Goal: Task Accomplishment & Management: Use online tool/utility

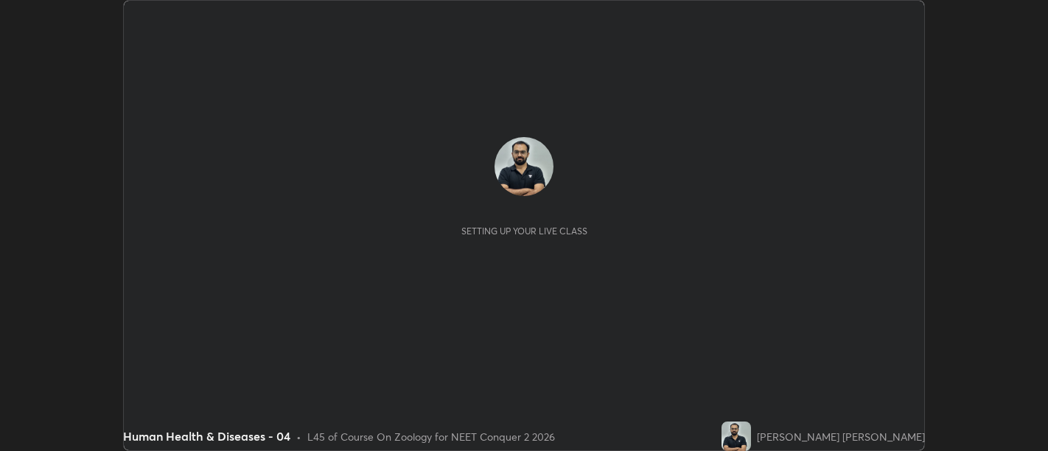
scroll to position [451, 1047]
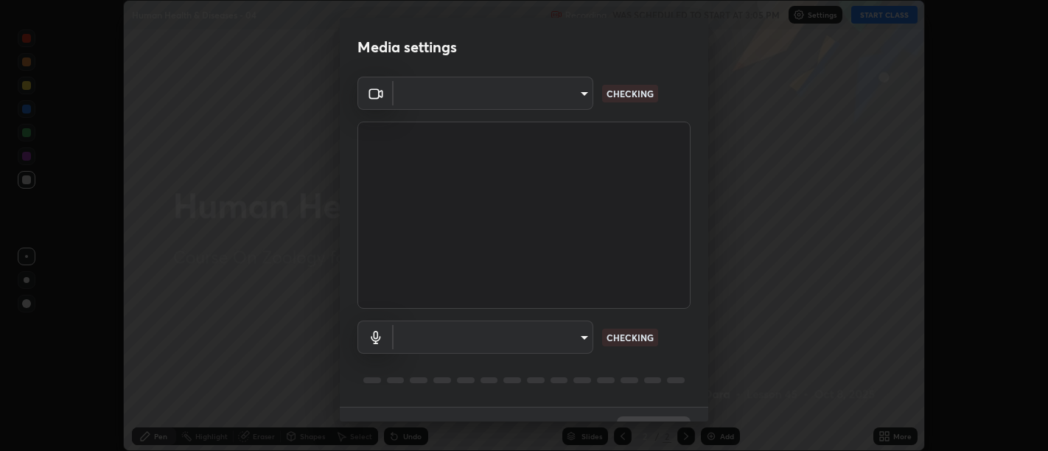
type input "5a9c64065a3e29c9c31a6b7a9ff9e817031cb4c5c4c854802c7367245204b345"
type input "d0ee5f3f7790e39fe9c24bf525e68a1693f1d2dabf2fd60fb67e49e23b421a8e"
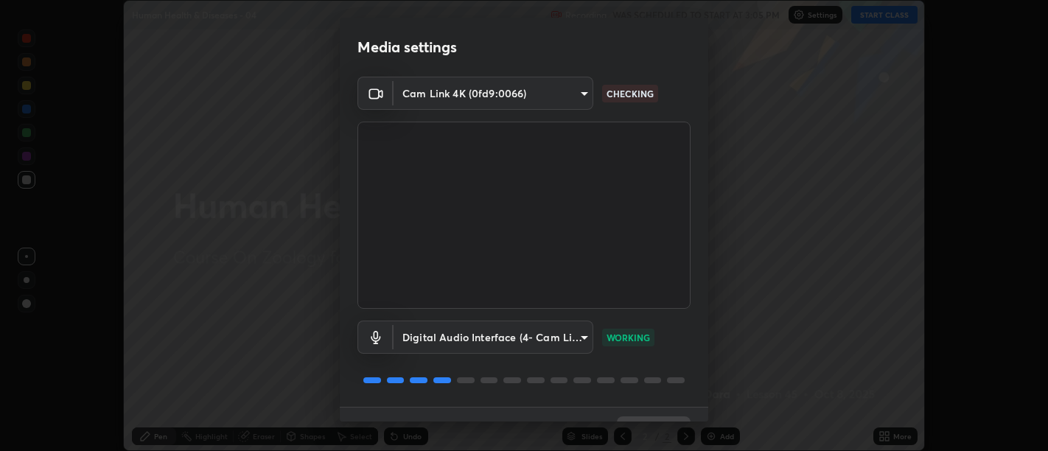
scroll to position [32, 0]
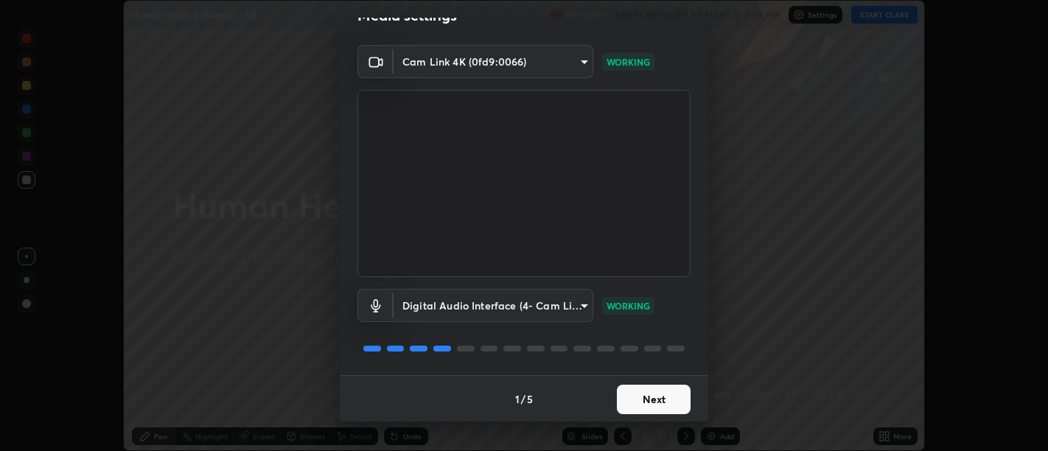
click at [659, 405] on button "Next" at bounding box center [654, 399] width 74 height 29
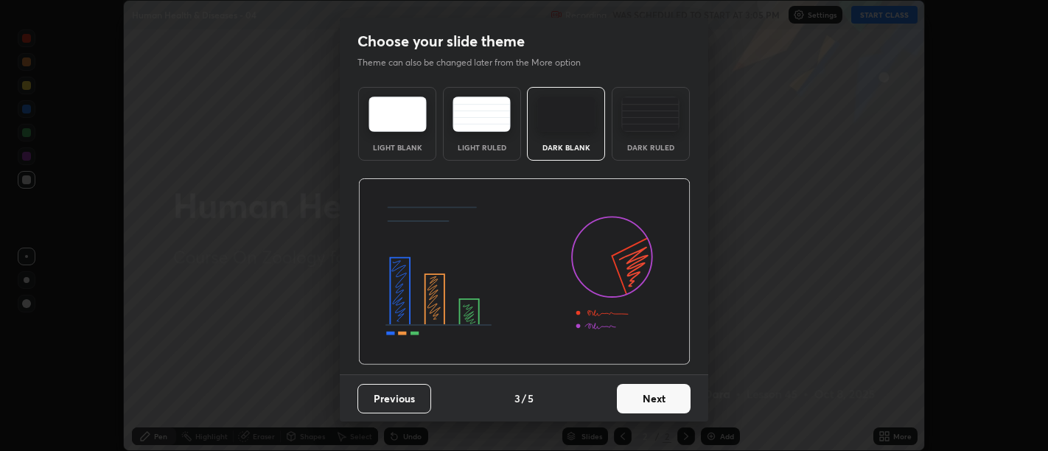
click at [672, 405] on button "Next" at bounding box center [654, 398] width 74 height 29
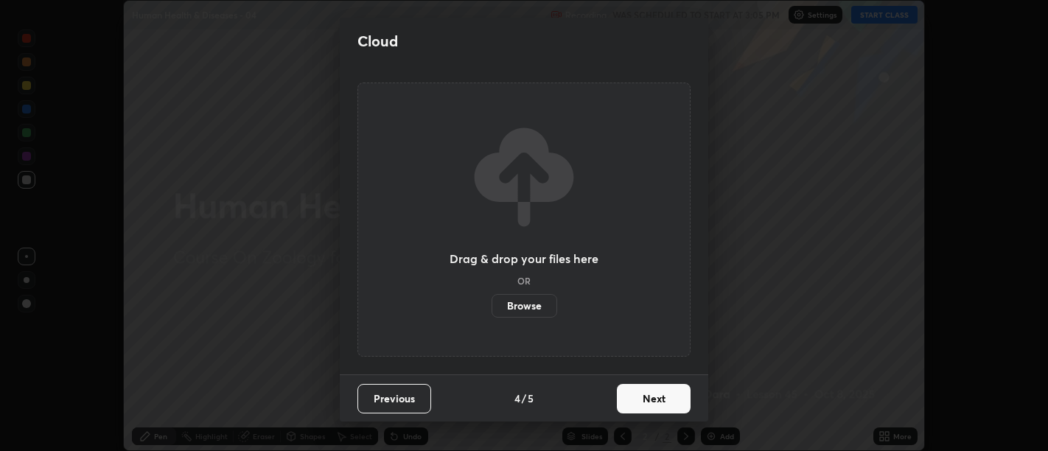
click at [671, 399] on button "Next" at bounding box center [654, 398] width 74 height 29
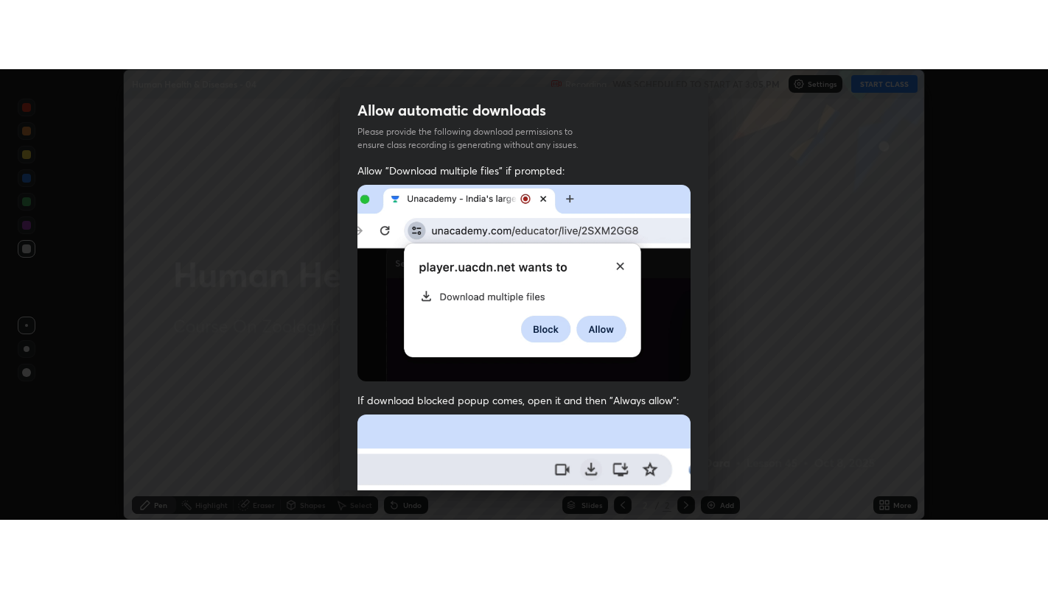
scroll to position [332, 0]
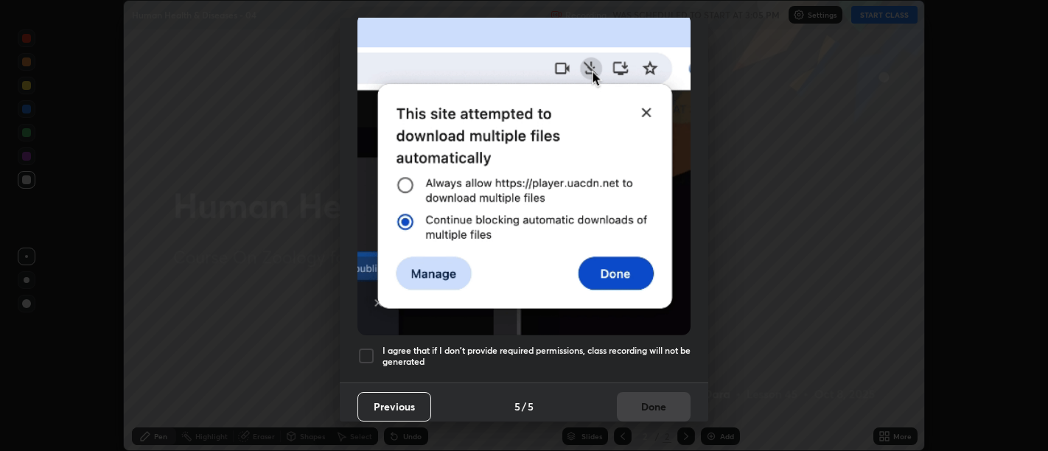
click at [658, 356] on h5 "I agree that if I don't provide required permissions, class recording will not …" at bounding box center [536, 356] width 308 height 23
click at [665, 392] on button "Done" at bounding box center [654, 406] width 74 height 29
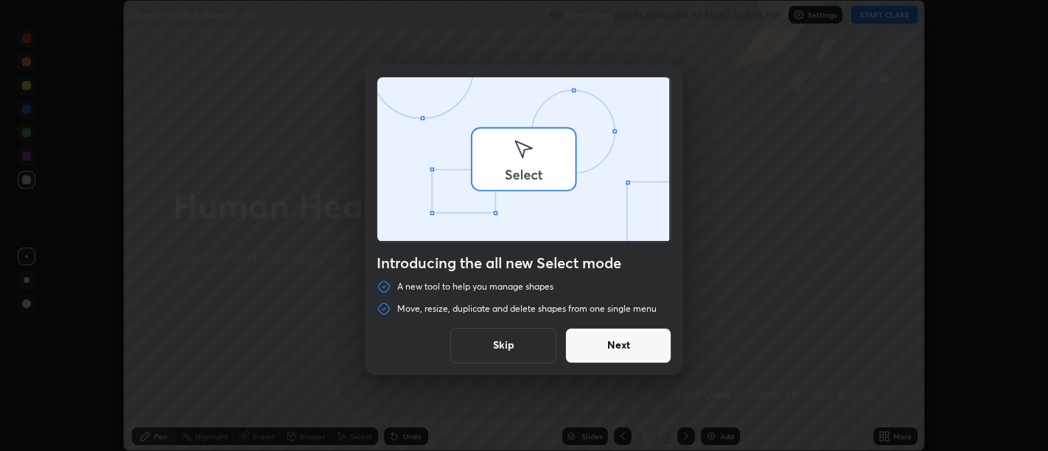
click at [883, 435] on div "Introducing the all new Select mode A new tool to help you manage shapes Move, …" at bounding box center [524, 225] width 1048 height 451
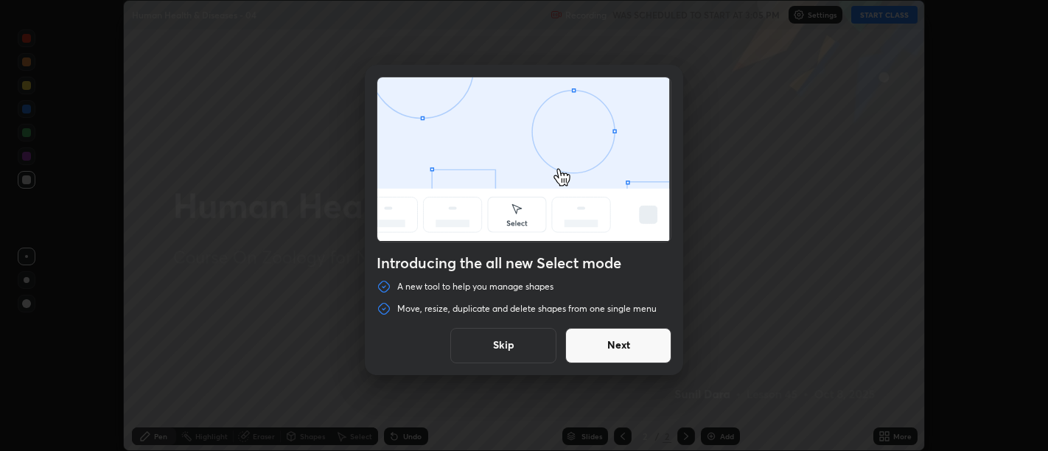
click at [625, 345] on button "Next" at bounding box center [618, 345] width 106 height 35
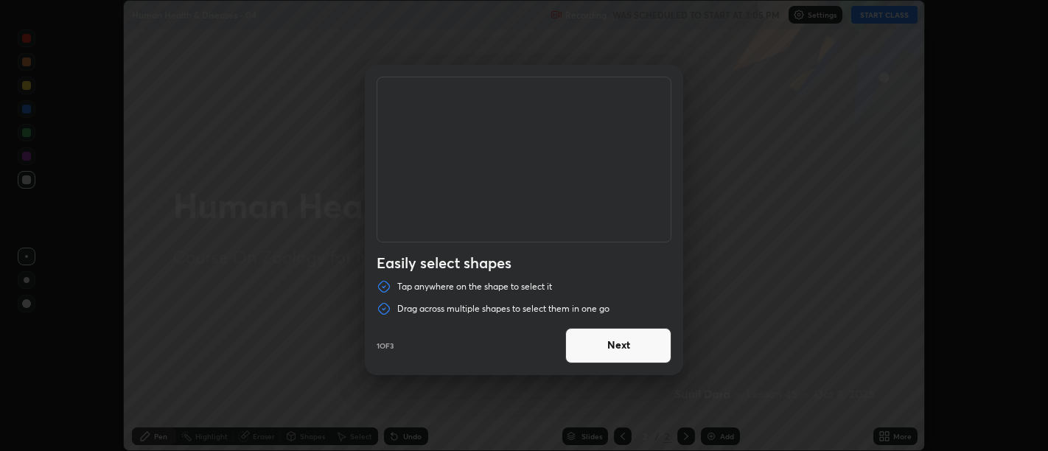
click at [641, 344] on button "Next" at bounding box center [618, 345] width 106 height 35
click at [648, 347] on button "Next" at bounding box center [618, 345] width 106 height 35
click at [641, 347] on button "Done" at bounding box center [618, 345] width 106 height 35
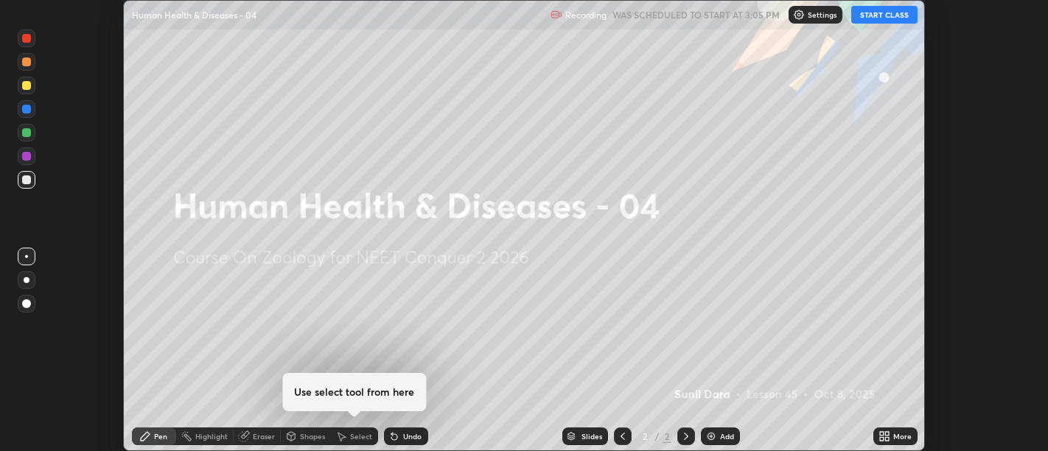
click at [883, 434] on icon at bounding box center [882, 434] width 4 height 4
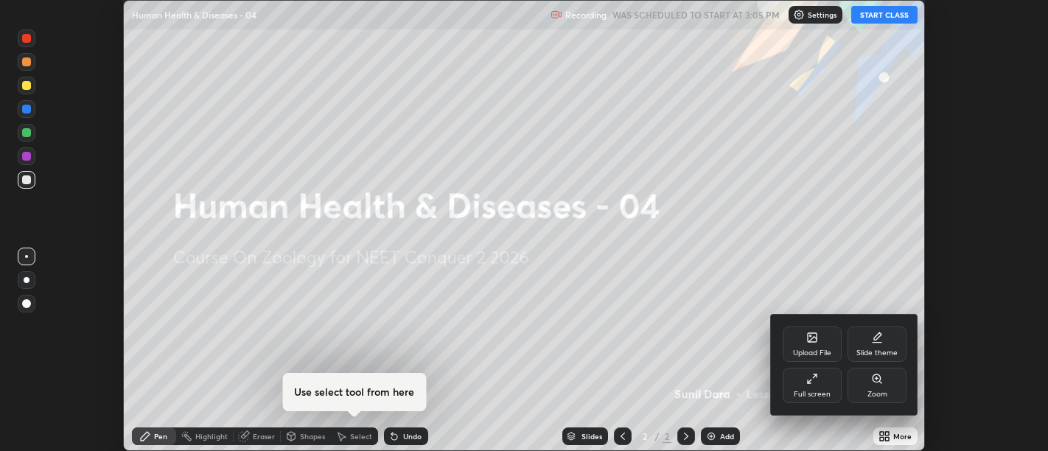
click at [806, 384] on icon at bounding box center [812, 379] width 12 height 12
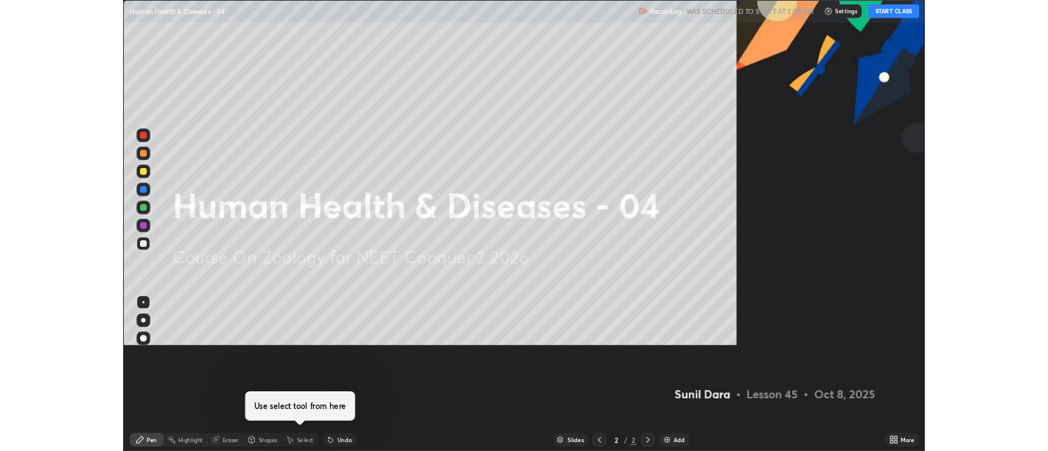
scroll to position [589, 1048]
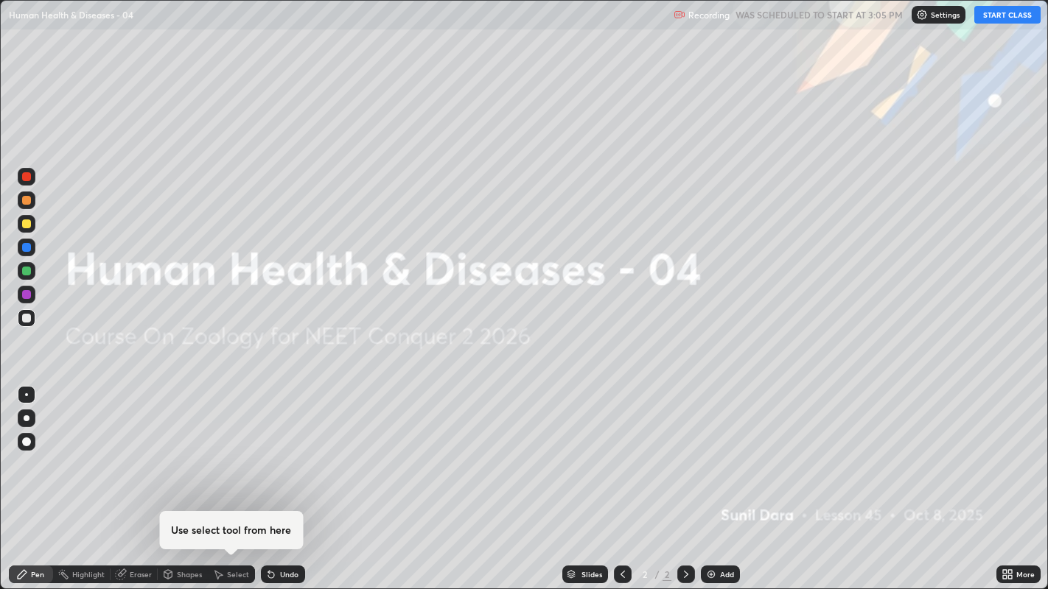
click at [1014, 13] on button "START CLASS" at bounding box center [1007, 15] width 66 height 18
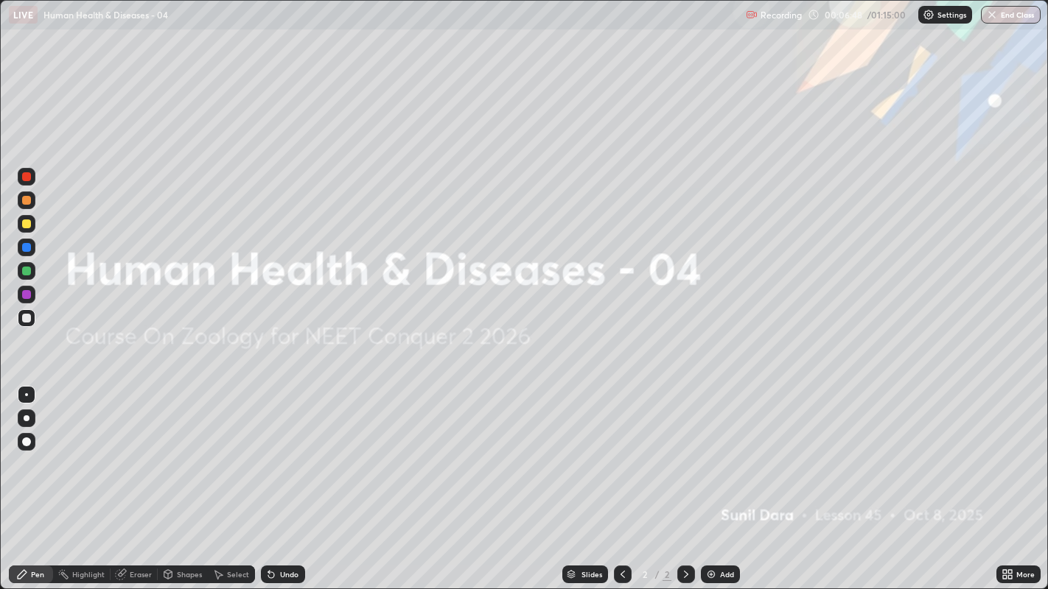
click at [712, 450] on img at bounding box center [711, 575] width 12 height 12
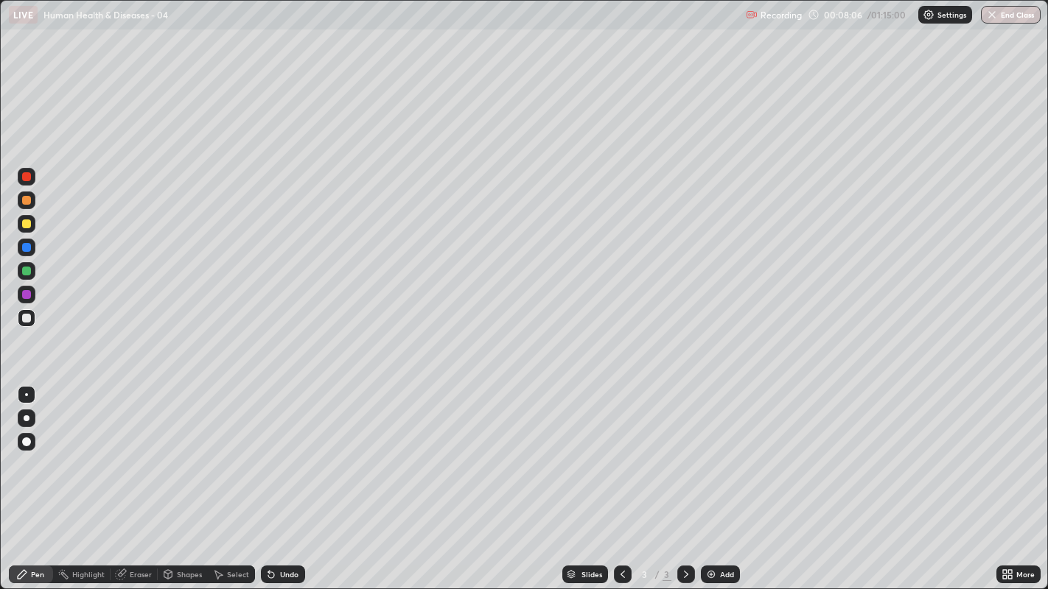
click at [28, 418] on div at bounding box center [27, 419] width 6 height 6
click at [25, 318] on div at bounding box center [26, 318] width 9 height 9
click at [32, 318] on div at bounding box center [27, 318] width 18 height 18
click at [32, 316] on div at bounding box center [27, 318] width 18 height 18
click at [684, 450] on icon at bounding box center [686, 575] width 12 height 12
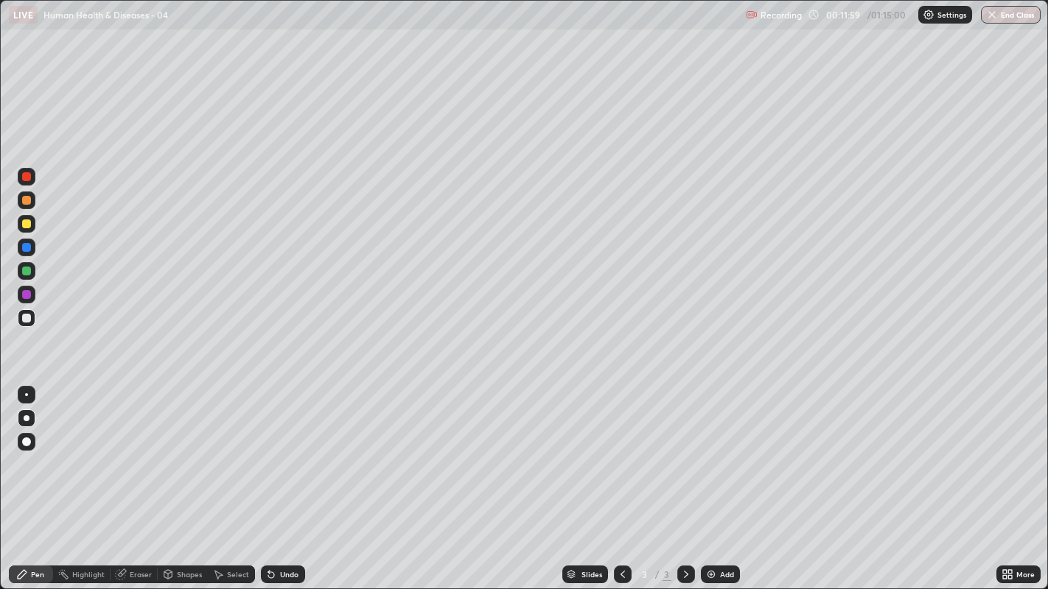
click at [717, 450] on div "Add" at bounding box center [720, 575] width 39 height 18
click at [25, 322] on div at bounding box center [26, 318] width 9 height 9
click at [32, 203] on div at bounding box center [27, 201] width 18 height 18
click at [26, 325] on div at bounding box center [27, 318] width 18 height 18
click at [29, 317] on div at bounding box center [26, 318] width 9 height 9
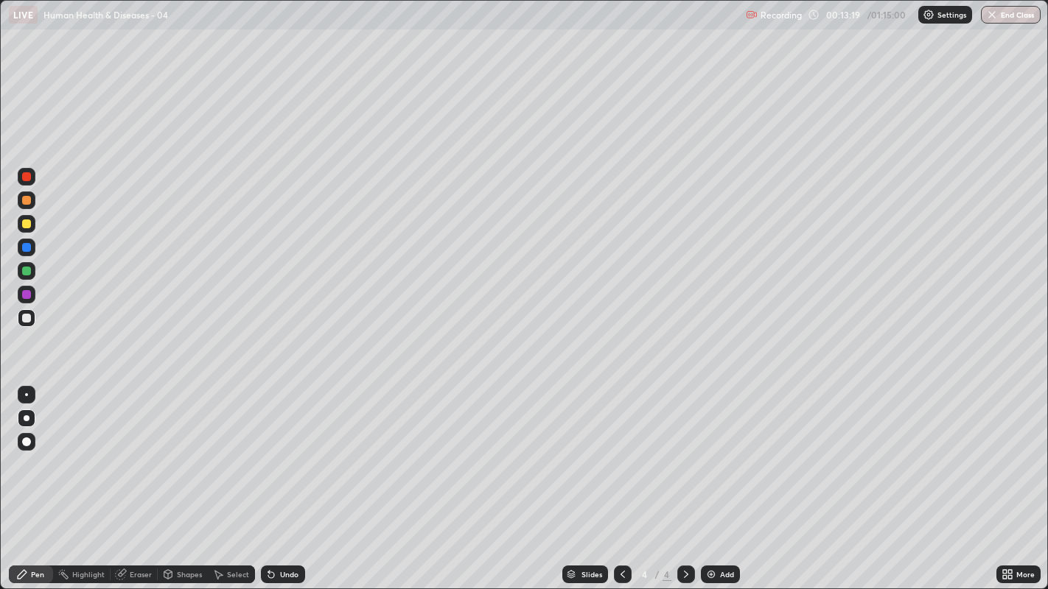
click at [291, 450] on div "Undo" at bounding box center [283, 575] width 44 height 18
click at [295, 450] on div "Undo" at bounding box center [283, 575] width 44 height 18
click at [24, 320] on div at bounding box center [26, 318] width 9 height 9
click at [26, 318] on div at bounding box center [26, 318] width 9 height 9
click at [21, 320] on div at bounding box center [27, 318] width 18 height 18
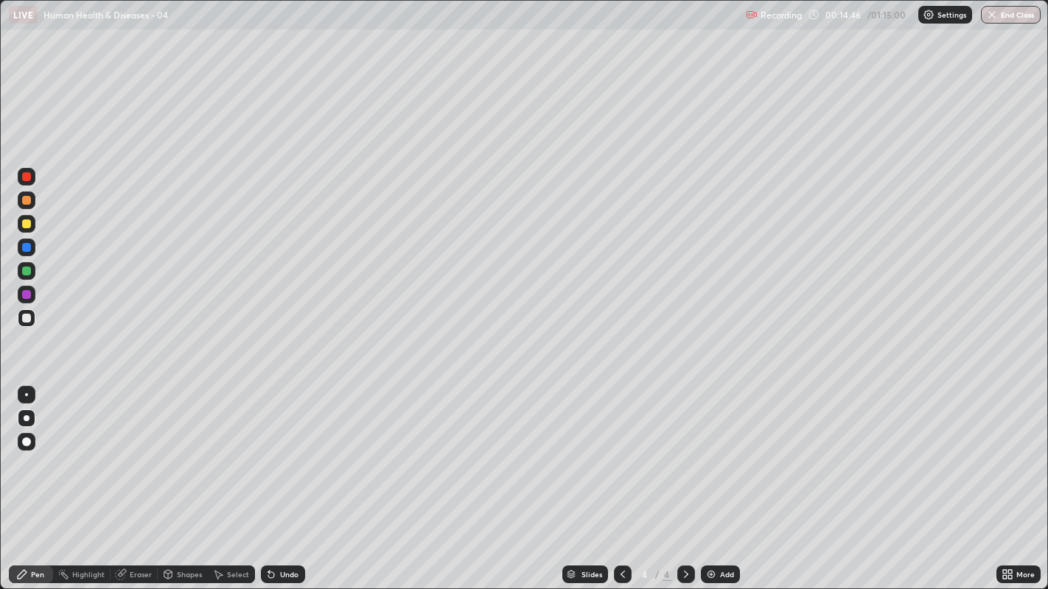
click at [23, 315] on div at bounding box center [26, 318] width 9 height 9
click at [25, 318] on div at bounding box center [26, 318] width 9 height 9
click at [26, 318] on div at bounding box center [26, 318] width 9 height 9
click at [27, 322] on div at bounding box center [26, 318] width 9 height 9
click at [27, 324] on div at bounding box center [27, 318] width 18 height 18
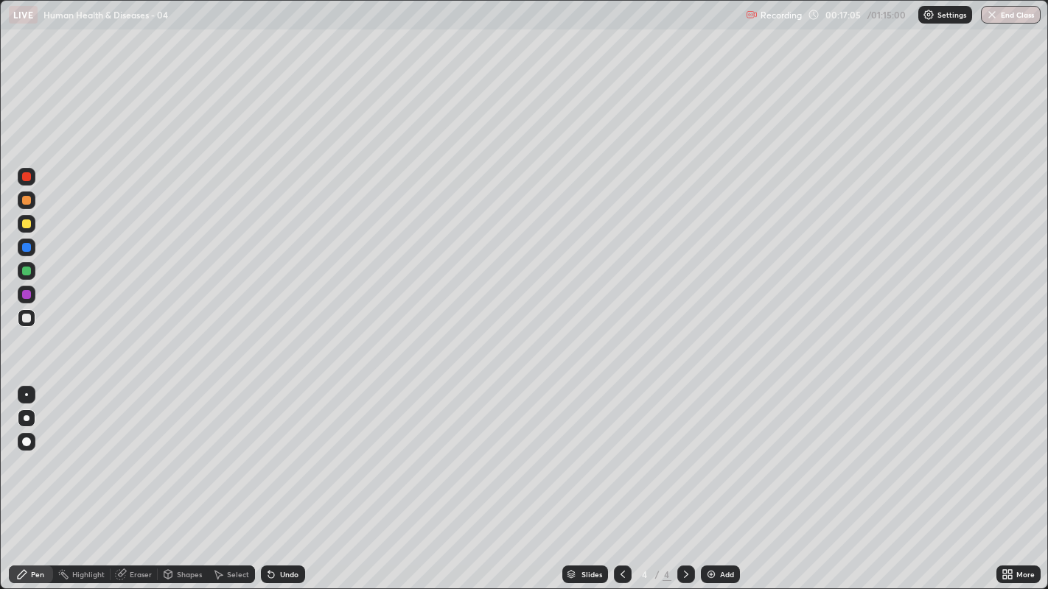
click at [293, 450] on div "Undo" at bounding box center [289, 574] width 18 height 7
click at [620, 450] on icon at bounding box center [623, 575] width 12 height 12
click at [621, 450] on icon at bounding box center [623, 575] width 12 height 12
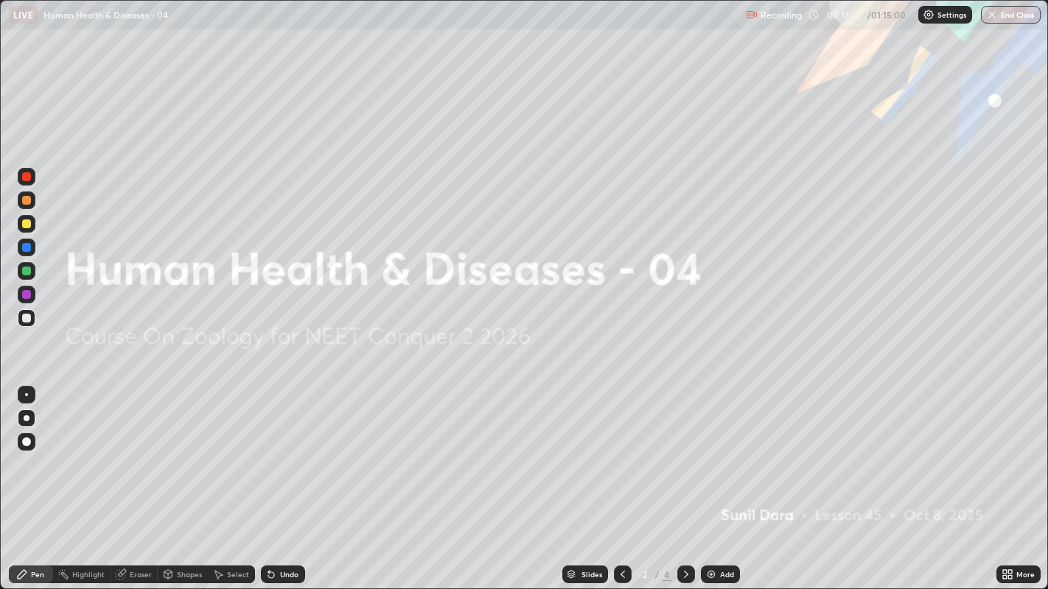
click at [680, 450] on div at bounding box center [686, 574] width 18 height 29
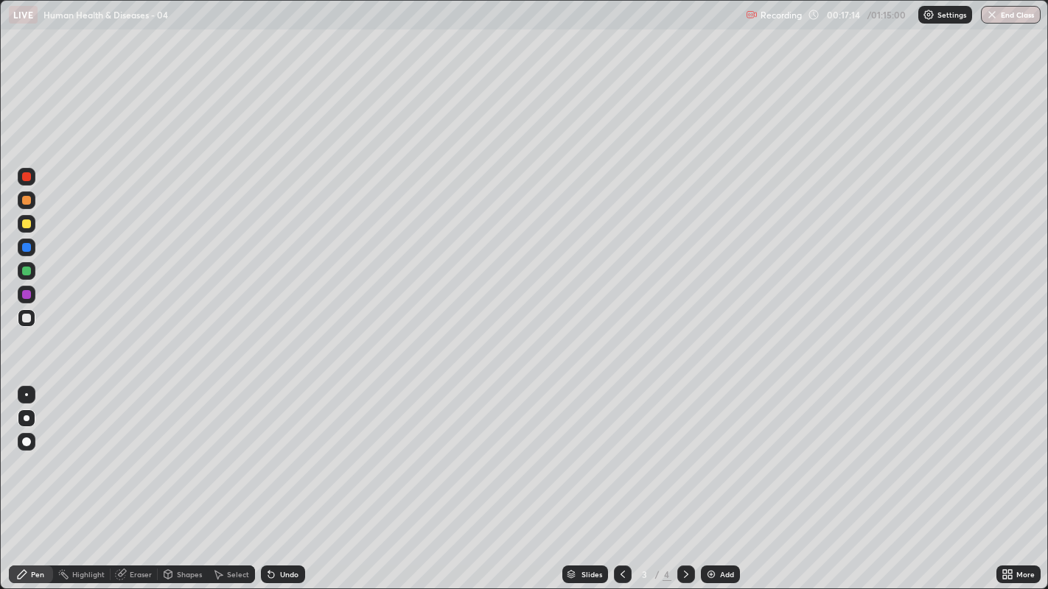
click at [684, 450] on icon at bounding box center [686, 575] width 12 height 12
click at [23, 320] on div at bounding box center [26, 318] width 9 height 9
click at [21, 270] on div at bounding box center [27, 271] width 18 height 18
click at [25, 270] on div at bounding box center [26, 271] width 9 height 9
click at [25, 318] on div at bounding box center [26, 318] width 9 height 9
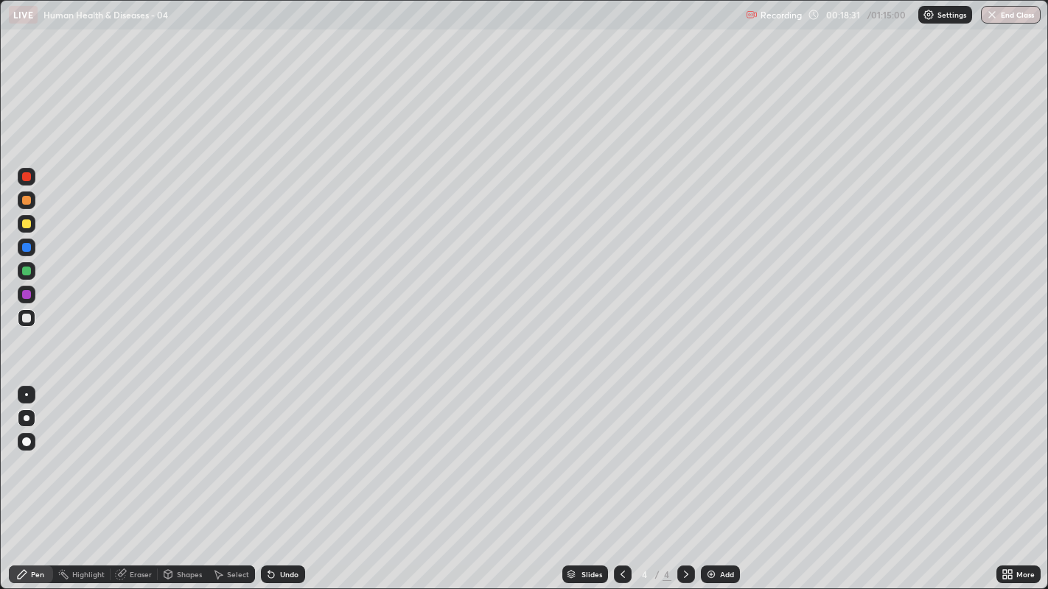
click at [25, 224] on div at bounding box center [26, 224] width 9 height 9
click at [25, 318] on div at bounding box center [26, 318] width 9 height 9
click at [26, 319] on div at bounding box center [26, 318] width 9 height 9
click at [23, 317] on div at bounding box center [26, 318] width 9 height 9
click at [677, 450] on div at bounding box center [686, 575] width 18 height 18
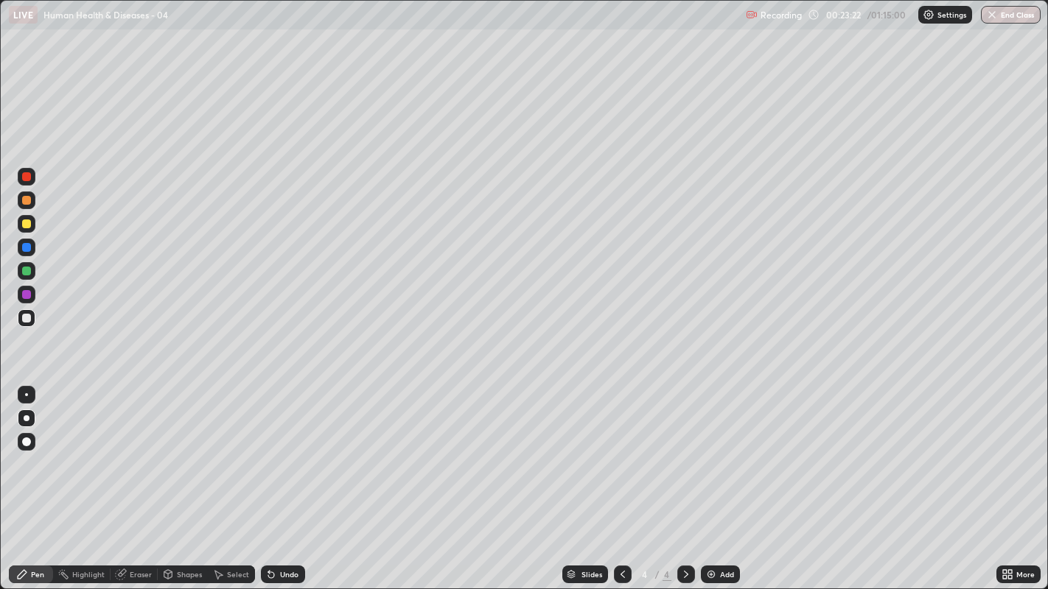
click at [711, 450] on img at bounding box center [711, 575] width 12 height 12
click at [24, 319] on div at bounding box center [26, 318] width 9 height 9
click at [29, 324] on div at bounding box center [27, 318] width 18 height 18
click at [22, 318] on div at bounding box center [26, 318] width 9 height 9
click at [27, 313] on div at bounding box center [27, 318] width 18 height 18
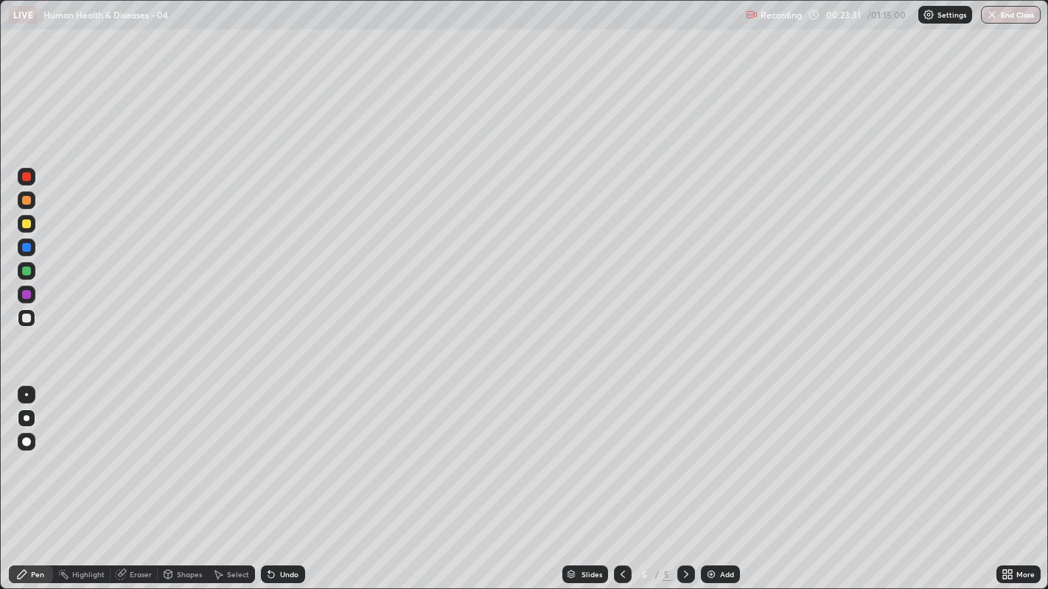
click at [25, 321] on div at bounding box center [26, 318] width 9 height 9
click at [26, 320] on div at bounding box center [26, 318] width 9 height 9
click at [27, 318] on div at bounding box center [26, 318] width 9 height 9
click at [295, 450] on div "Undo" at bounding box center [283, 575] width 44 height 18
click at [292, 450] on div "Undo" at bounding box center [289, 574] width 18 height 7
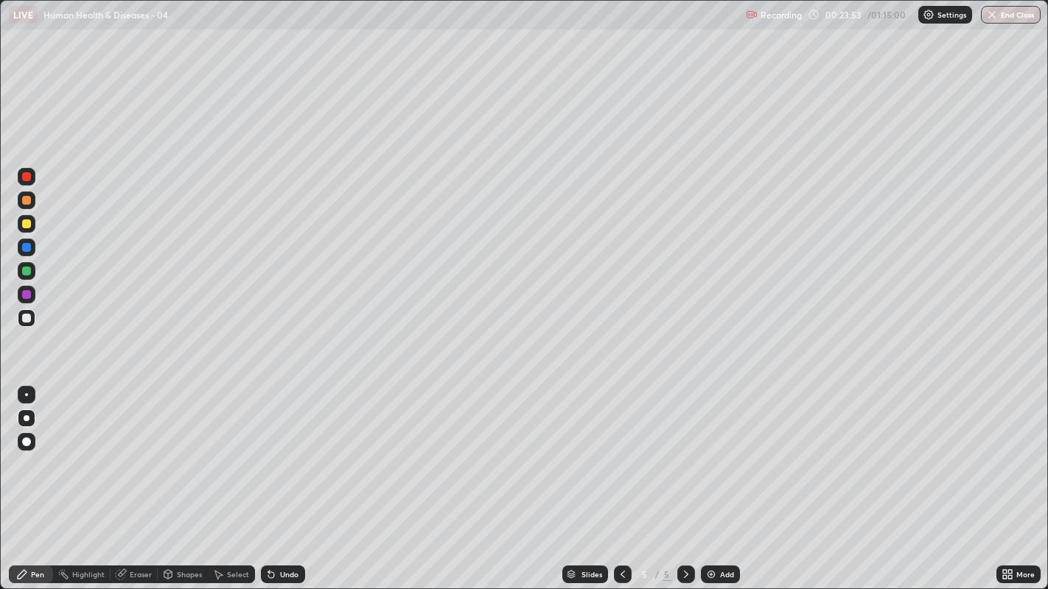
click at [289, 450] on div "Undo" at bounding box center [289, 574] width 18 height 7
click at [18, 318] on div at bounding box center [27, 318] width 18 height 18
click at [22, 319] on div at bounding box center [26, 318] width 9 height 9
click at [25, 317] on div at bounding box center [26, 318] width 9 height 9
click at [23, 322] on div at bounding box center [27, 318] width 18 height 18
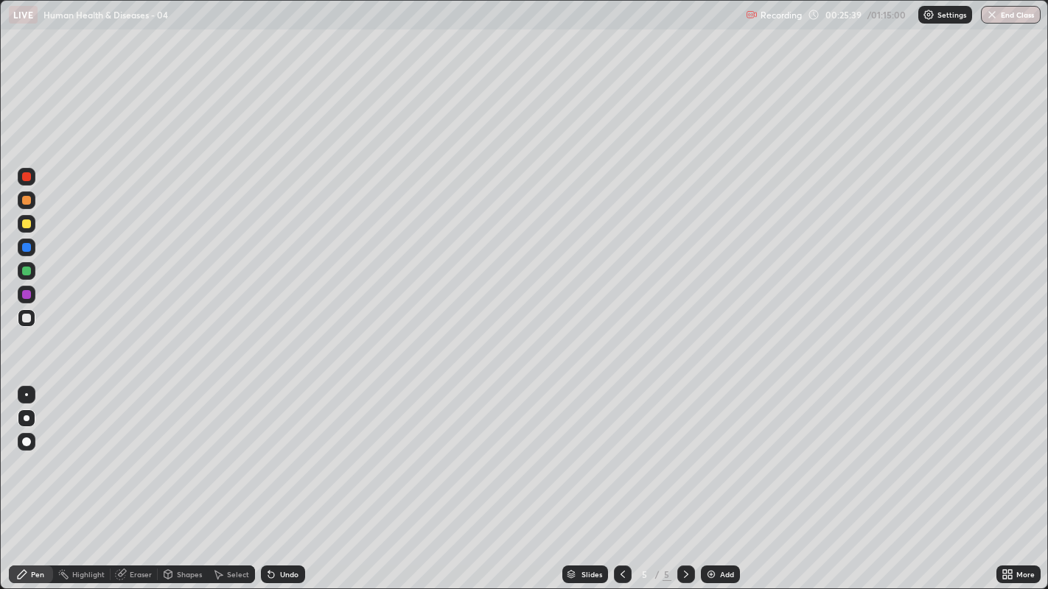
click at [25, 268] on div at bounding box center [26, 271] width 9 height 9
click at [30, 317] on div at bounding box center [26, 318] width 9 height 9
click at [25, 318] on div at bounding box center [26, 318] width 9 height 9
click at [294, 450] on div "Undo" at bounding box center [289, 574] width 18 height 7
click at [26, 319] on div at bounding box center [26, 318] width 9 height 9
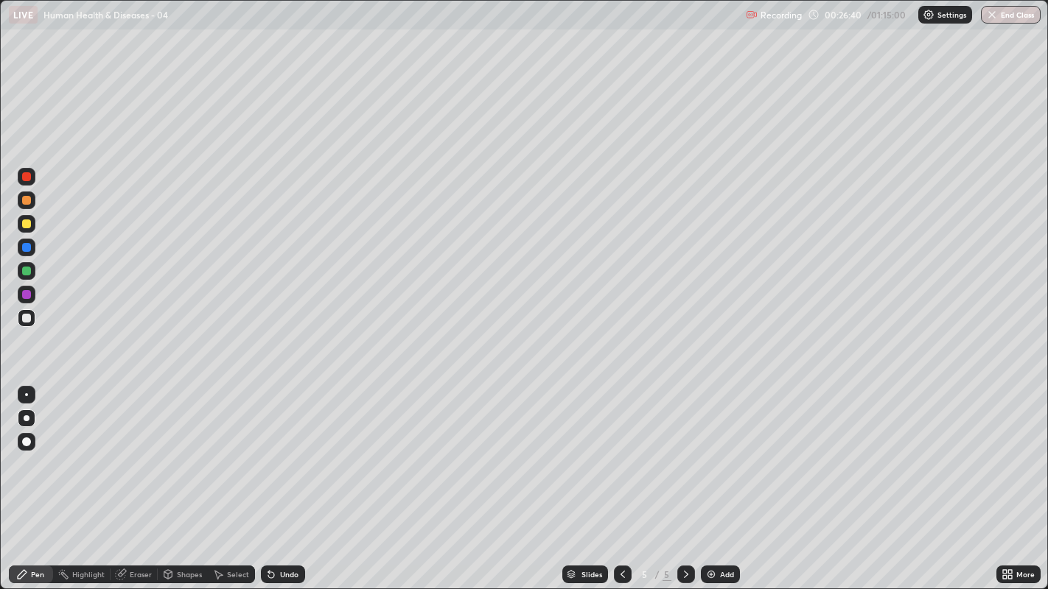
click at [18, 207] on div at bounding box center [27, 201] width 18 height 24
click at [290, 450] on div "Undo" at bounding box center [283, 575] width 44 height 18
click at [288, 450] on div "Undo" at bounding box center [283, 575] width 44 height 18
click at [286, 450] on div "Undo" at bounding box center [283, 575] width 44 height 18
click at [282, 450] on div "Undo" at bounding box center [289, 574] width 18 height 7
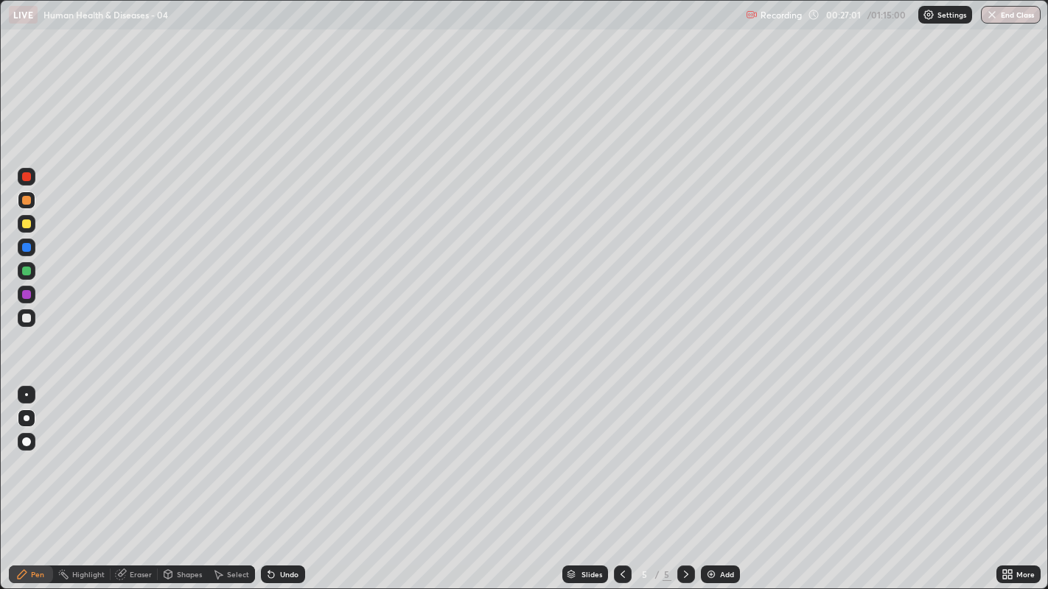
click at [283, 450] on div "Undo" at bounding box center [289, 574] width 18 height 7
click at [23, 320] on div at bounding box center [26, 318] width 9 height 9
click at [684, 450] on icon at bounding box center [686, 575] width 12 height 12
click at [712, 450] on img at bounding box center [711, 575] width 12 height 12
click at [25, 320] on div at bounding box center [26, 318] width 9 height 9
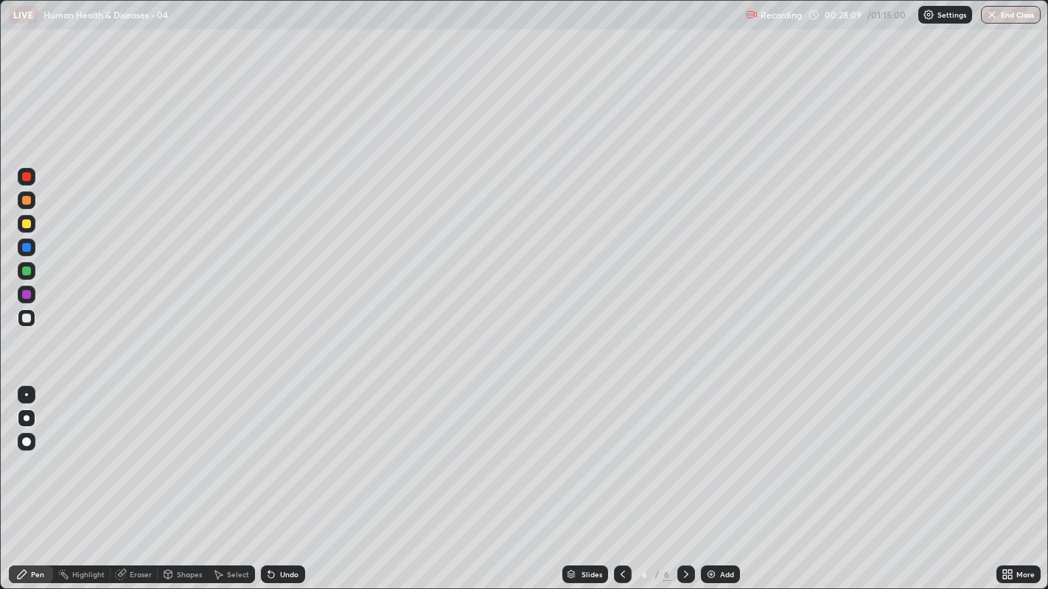
click at [24, 318] on div at bounding box center [26, 318] width 9 height 9
click at [286, 450] on div "Undo" at bounding box center [289, 574] width 18 height 7
click at [290, 450] on div "Undo" at bounding box center [289, 574] width 18 height 7
click at [292, 450] on div "Undo" at bounding box center [289, 574] width 18 height 7
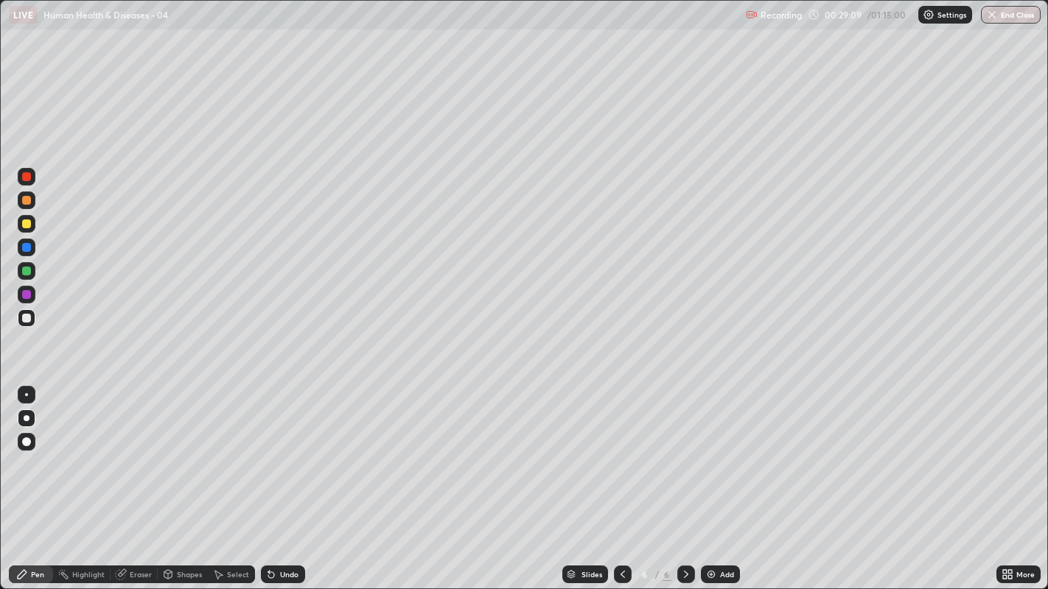
click at [29, 318] on div at bounding box center [26, 318] width 9 height 9
click at [23, 318] on div at bounding box center [26, 318] width 9 height 9
click at [286, 450] on div "Undo" at bounding box center [289, 574] width 18 height 7
click at [28, 226] on div at bounding box center [26, 224] width 9 height 9
click at [27, 319] on div at bounding box center [26, 318] width 9 height 9
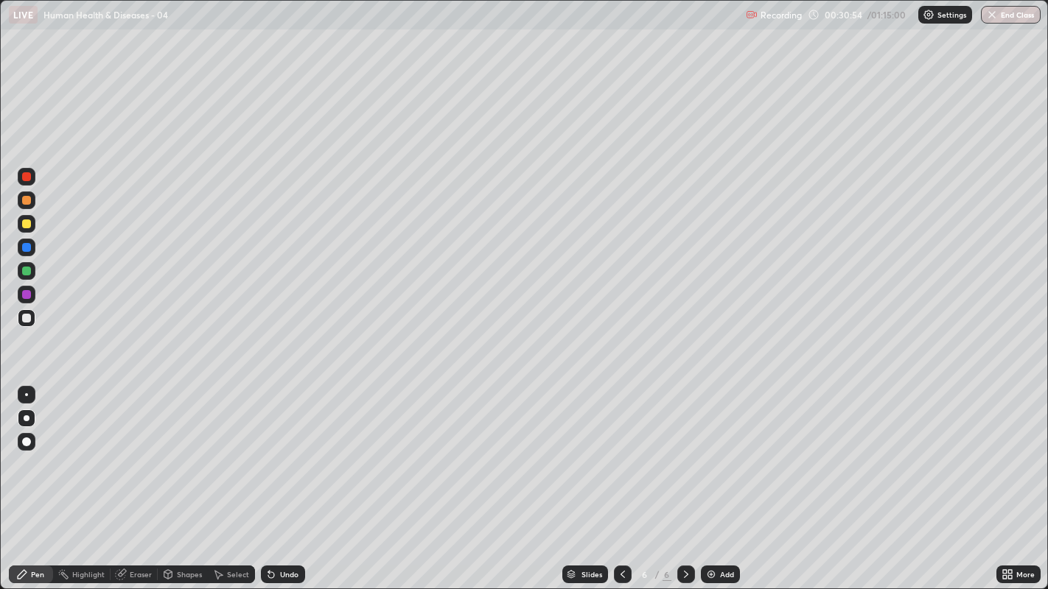
click at [28, 203] on div at bounding box center [26, 200] width 9 height 9
click at [25, 318] on div at bounding box center [26, 318] width 9 height 9
click at [27, 315] on div at bounding box center [26, 318] width 9 height 9
click at [24, 318] on div at bounding box center [26, 318] width 9 height 9
click at [684, 450] on icon at bounding box center [686, 575] width 12 height 12
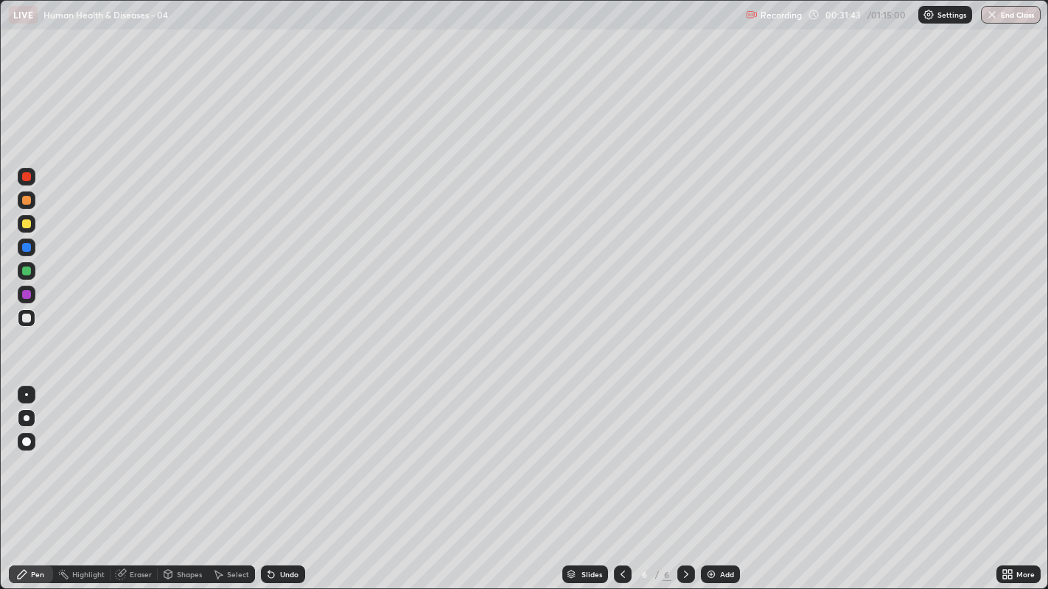
click at [716, 450] on div "Add" at bounding box center [720, 575] width 39 height 18
click at [620, 450] on icon at bounding box center [623, 575] width 12 height 12
click at [684, 450] on icon at bounding box center [686, 575] width 12 height 12
click at [28, 208] on div at bounding box center [27, 201] width 18 height 18
click at [24, 320] on div at bounding box center [26, 318] width 9 height 9
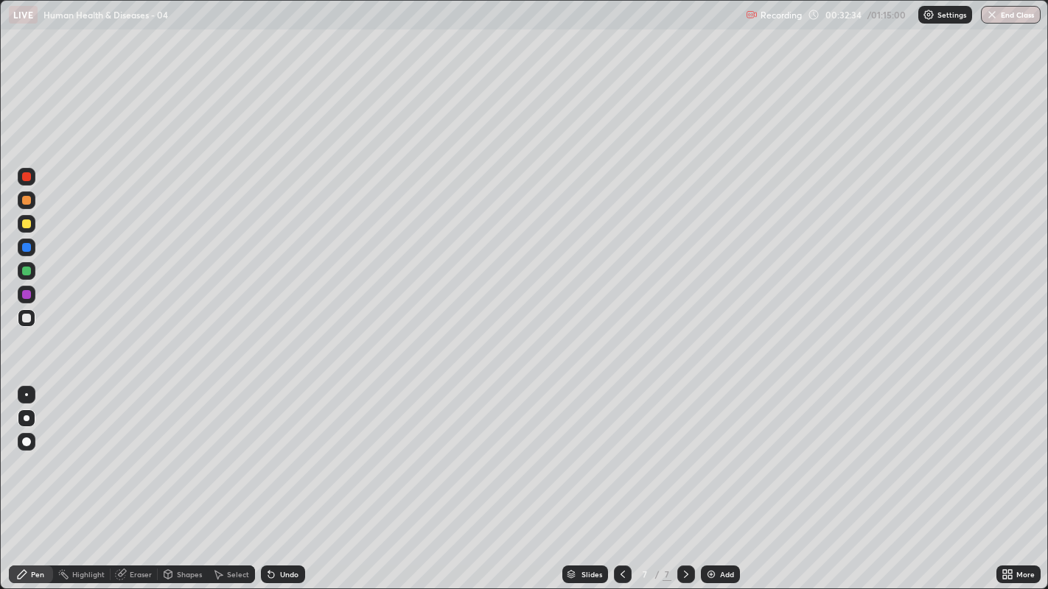
click at [18, 317] on div at bounding box center [27, 318] width 18 height 18
click at [281, 450] on div "Undo" at bounding box center [289, 574] width 18 height 7
click at [26, 318] on div at bounding box center [26, 318] width 9 height 9
click at [21, 224] on div at bounding box center [27, 224] width 18 height 18
click at [35, 318] on div at bounding box center [27, 318] width 18 height 18
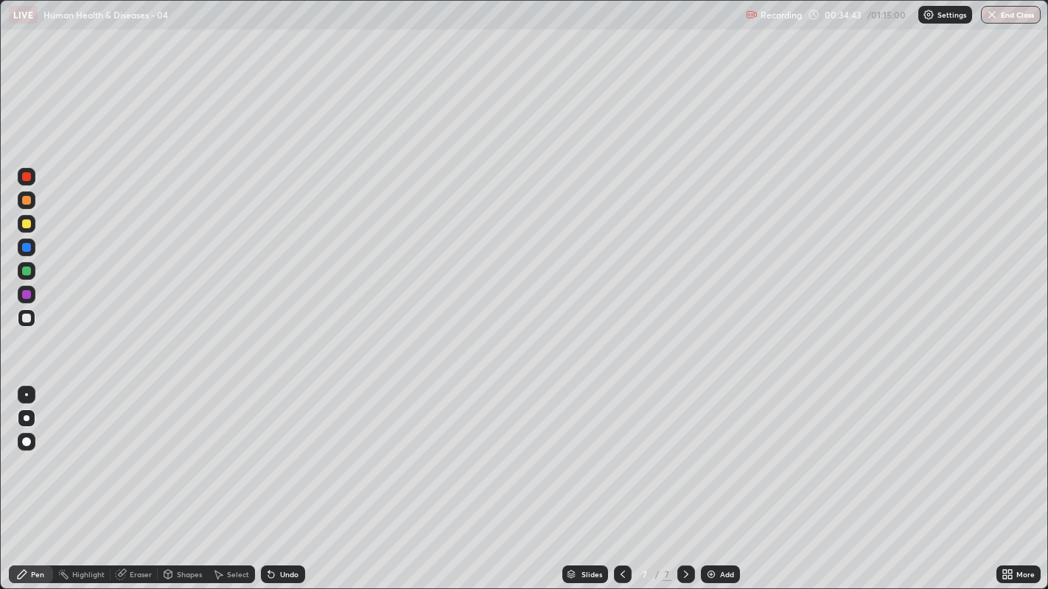
click at [24, 318] on div at bounding box center [26, 318] width 9 height 9
click at [18, 319] on div at bounding box center [27, 318] width 18 height 18
click at [684, 450] on icon at bounding box center [686, 575] width 12 height 12
click at [707, 450] on img at bounding box center [711, 575] width 12 height 12
click at [27, 317] on div at bounding box center [26, 318] width 9 height 9
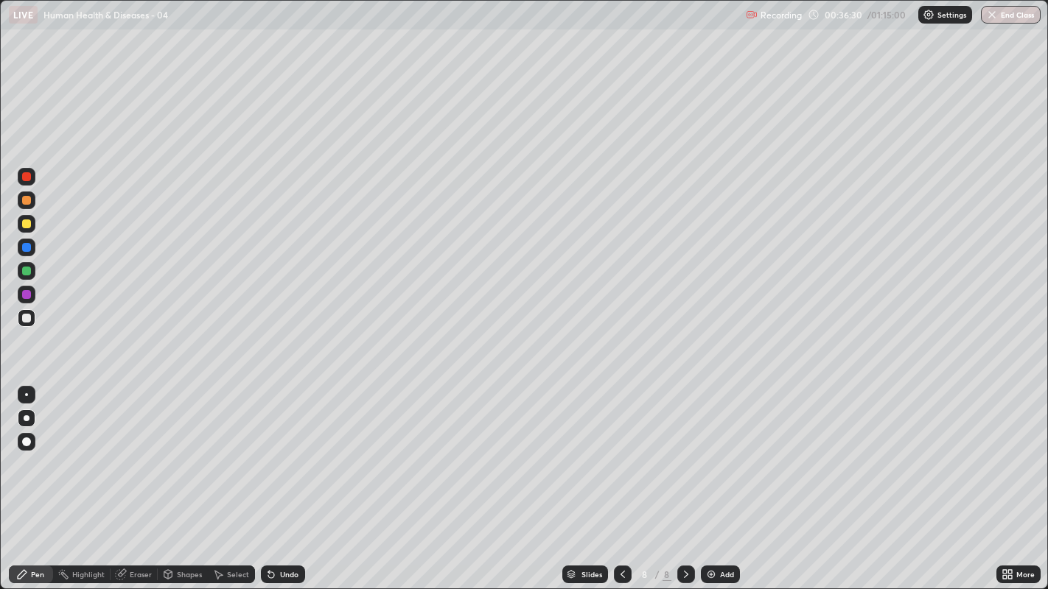
click at [25, 318] on div at bounding box center [26, 318] width 9 height 9
click at [26, 320] on div at bounding box center [26, 318] width 9 height 9
click at [24, 224] on div at bounding box center [26, 224] width 9 height 9
click at [284, 450] on div "Undo" at bounding box center [283, 575] width 44 height 18
click at [287, 450] on div "Undo" at bounding box center [289, 574] width 18 height 7
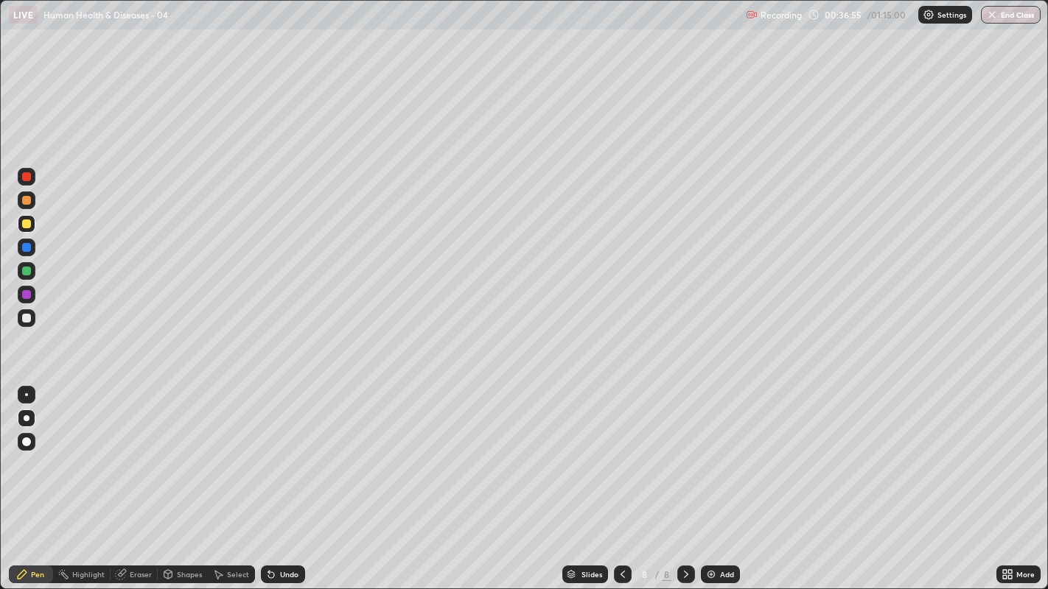
click at [27, 322] on div at bounding box center [26, 318] width 9 height 9
click at [24, 315] on div at bounding box center [26, 318] width 9 height 9
click at [281, 450] on div "Undo" at bounding box center [289, 574] width 18 height 7
click at [287, 450] on div "Undo" at bounding box center [289, 574] width 18 height 7
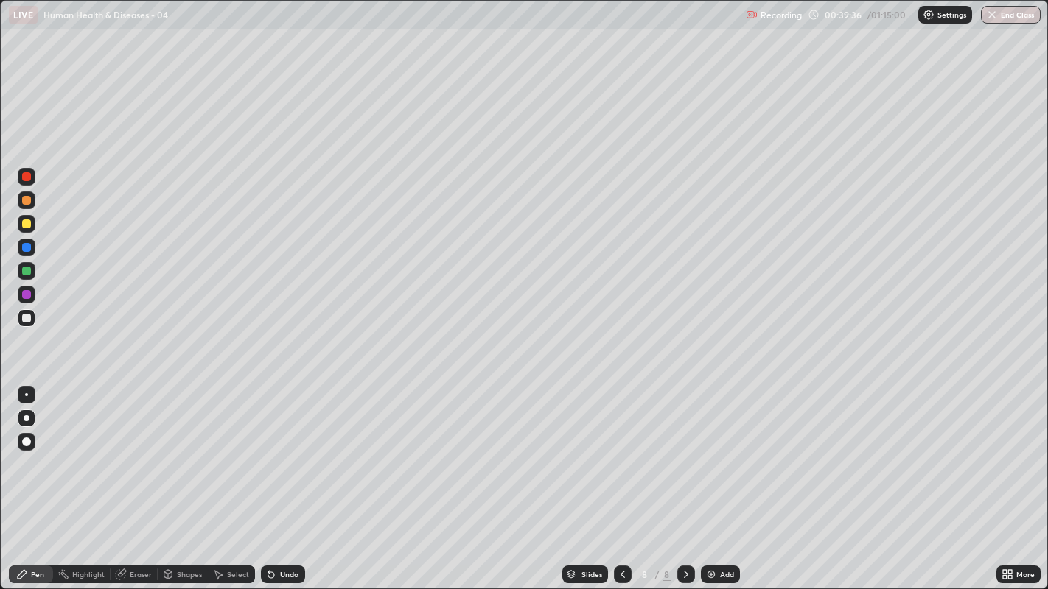
click at [281, 450] on div "Undo" at bounding box center [289, 574] width 18 height 7
click at [26, 318] on div at bounding box center [26, 318] width 9 height 9
click at [26, 317] on div at bounding box center [26, 318] width 9 height 9
click at [23, 318] on div at bounding box center [26, 318] width 9 height 9
click at [684, 450] on icon at bounding box center [686, 575] width 12 height 12
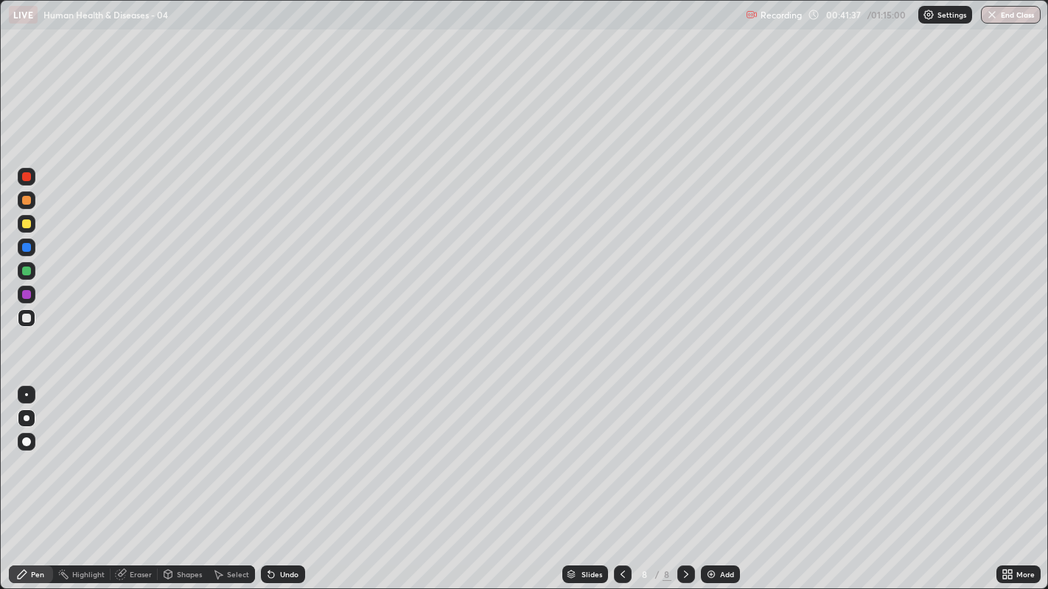
click at [712, 450] on img at bounding box center [711, 575] width 12 height 12
click at [27, 204] on div at bounding box center [26, 200] width 9 height 9
click at [27, 200] on div at bounding box center [26, 200] width 9 height 9
click at [136, 450] on div "Eraser" at bounding box center [141, 574] width 22 height 7
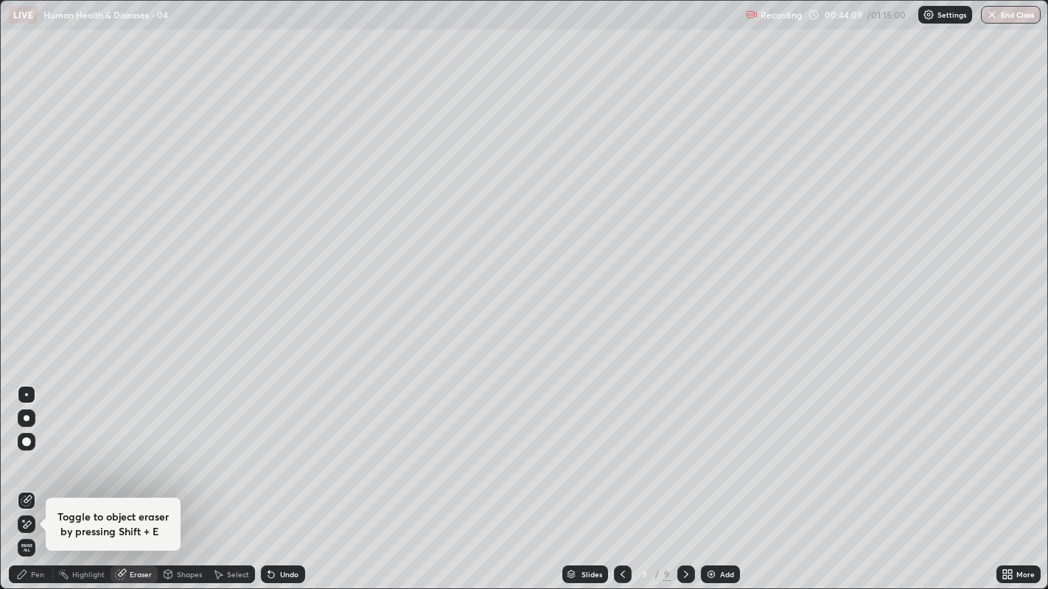
click at [33, 450] on div "Pen" at bounding box center [37, 574] width 13 height 7
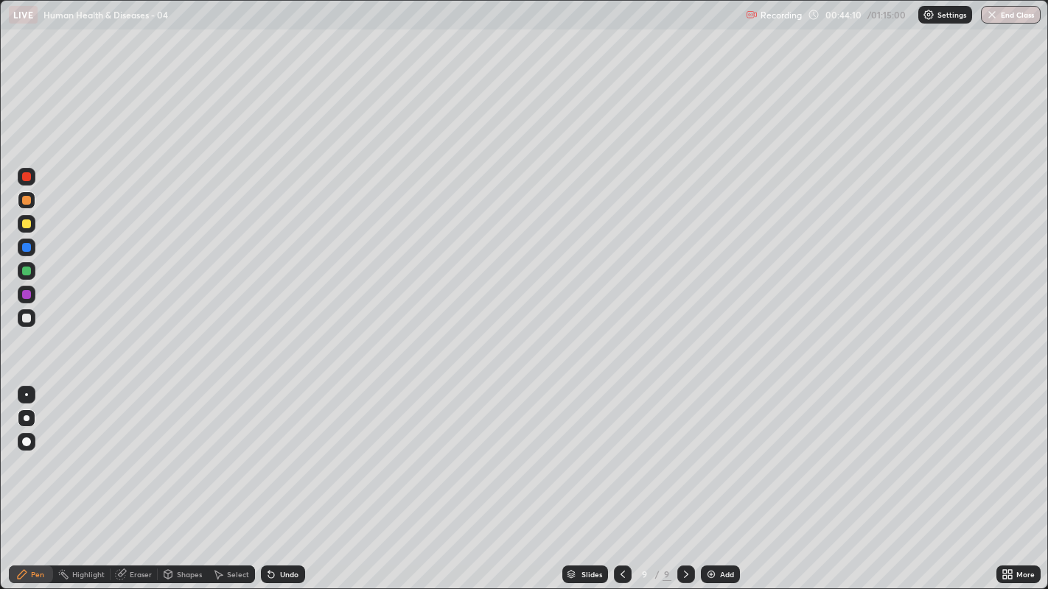
click at [27, 202] on div at bounding box center [26, 200] width 9 height 9
click at [25, 318] on div at bounding box center [26, 318] width 9 height 9
click at [25, 314] on div at bounding box center [26, 318] width 9 height 9
click at [25, 318] on div at bounding box center [26, 318] width 9 height 9
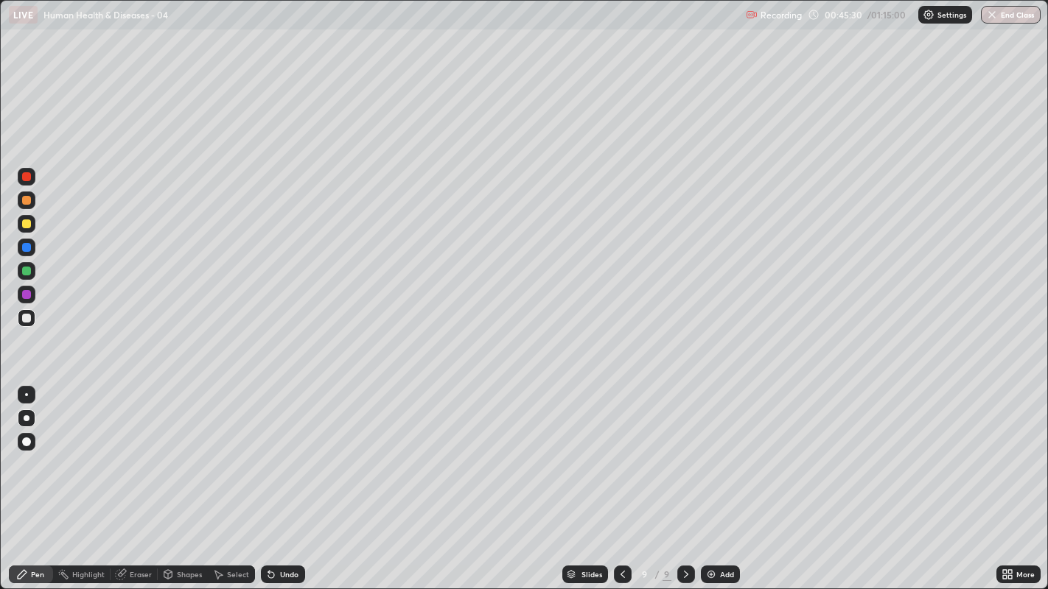
click at [25, 318] on div at bounding box center [26, 318] width 9 height 9
click at [24, 318] on div at bounding box center [26, 318] width 9 height 9
click at [21, 441] on div at bounding box center [27, 442] width 18 height 18
click at [26, 318] on div at bounding box center [26, 318] width 9 height 9
click at [231, 450] on div "Select" at bounding box center [231, 575] width 47 height 18
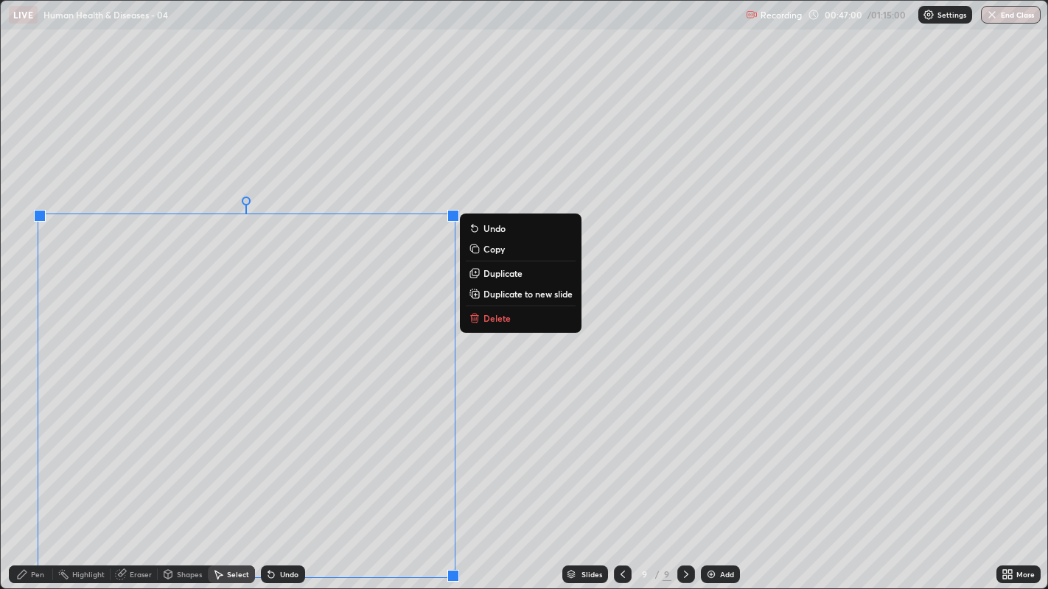
click at [486, 315] on p "Delete" at bounding box center [496, 318] width 27 height 12
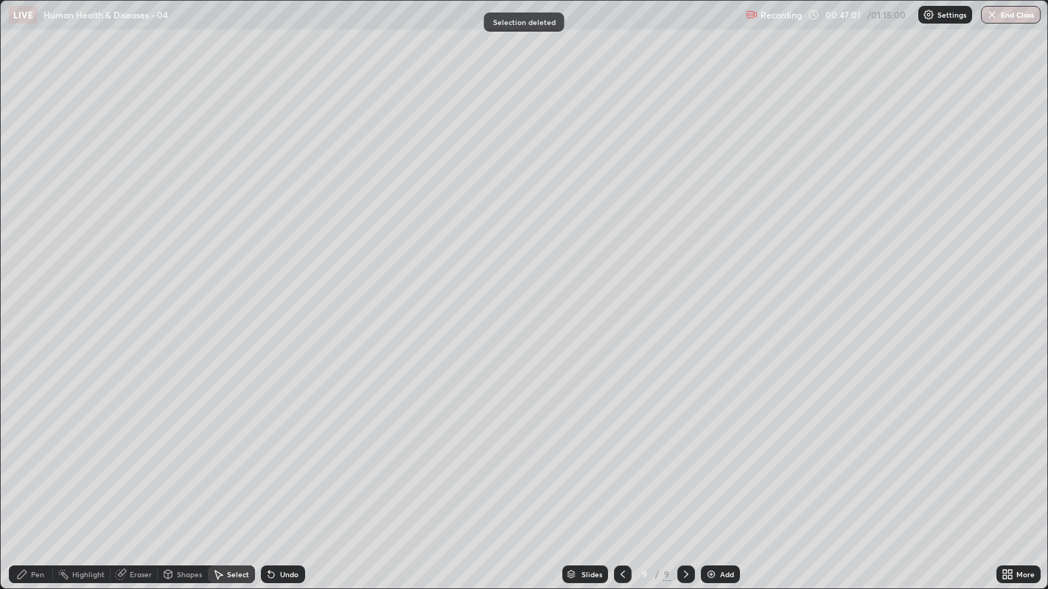
click at [45, 450] on div "Pen" at bounding box center [31, 575] width 44 height 18
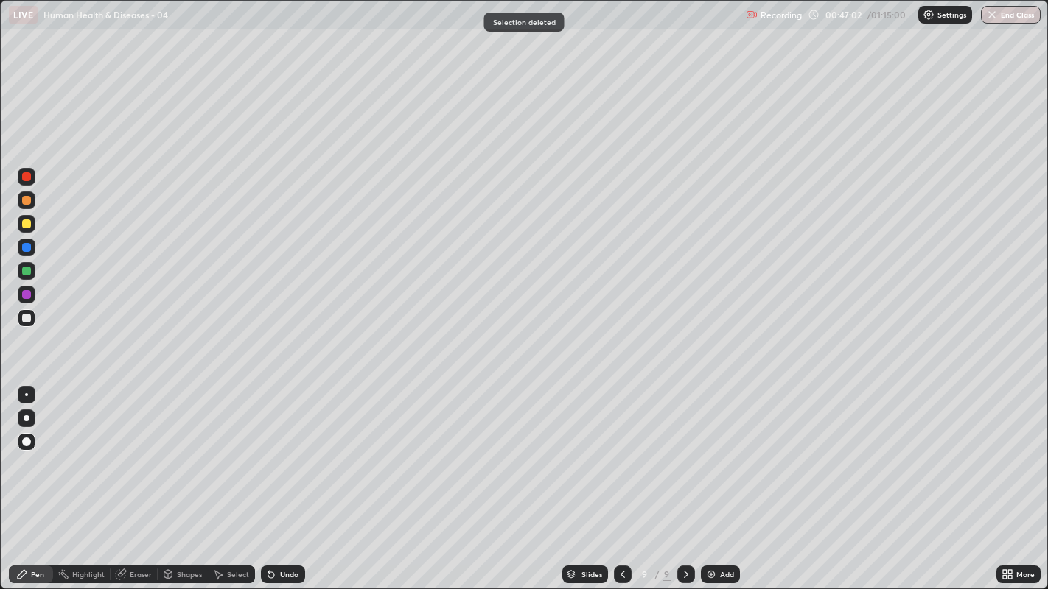
click at [25, 317] on div at bounding box center [26, 318] width 9 height 9
click at [26, 320] on div at bounding box center [26, 318] width 9 height 9
click at [25, 315] on div at bounding box center [26, 318] width 9 height 9
click at [26, 418] on div at bounding box center [27, 419] width 6 height 6
click at [284, 450] on div "Undo" at bounding box center [283, 575] width 44 height 18
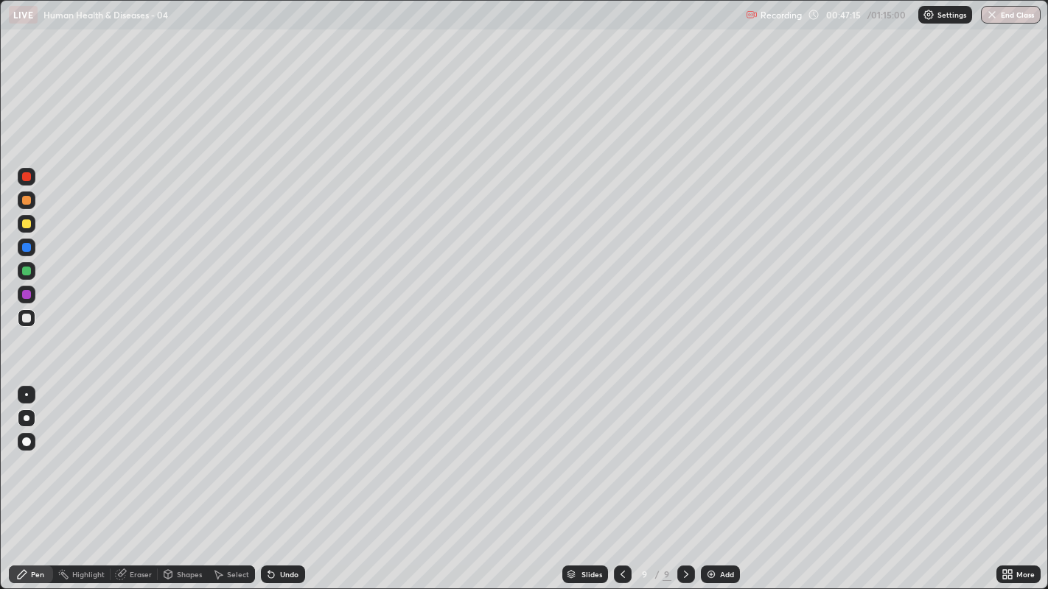
click at [288, 450] on div "Undo" at bounding box center [289, 574] width 18 height 7
click at [283, 450] on div "Undo" at bounding box center [283, 575] width 44 height 18
click at [26, 319] on div at bounding box center [26, 318] width 9 height 9
click at [28, 323] on div at bounding box center [27, 318] width 18 height 18
click at [26, 320] on div at bounding box center [26, 318] width 9 height 9
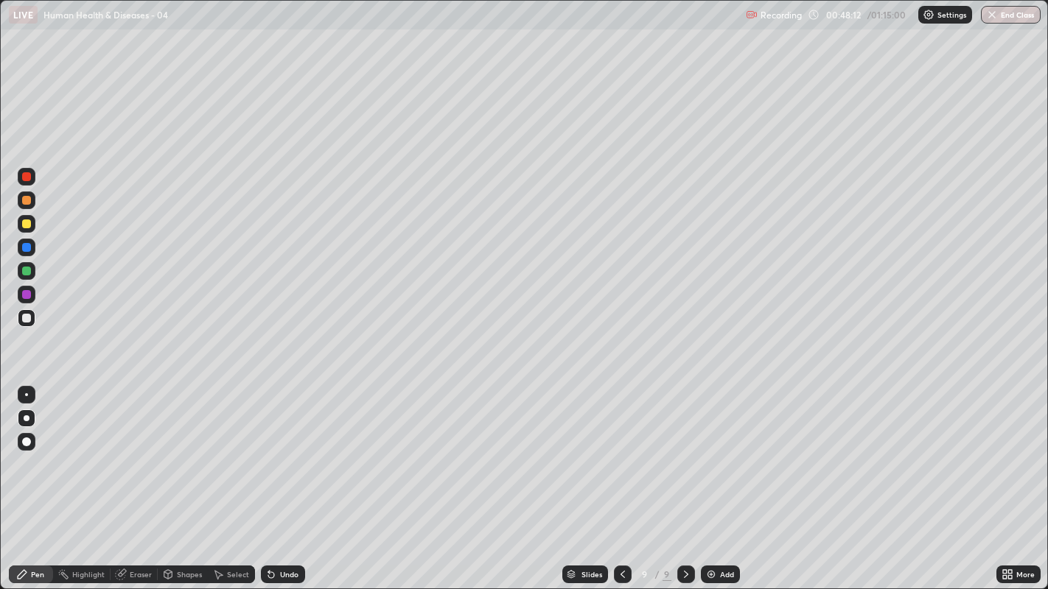
click at [25, 318] on div at bounding box center [26, 318] width 9 height 9
click at [28, 315] on div at bounding box center [26, 318] width 9 height 9
click at [23, 320] on div at bounding box center [26, 318] width 9 height 9
click at [25, 318] on div at bounding box center [26, 318] width 9 height 9
click at [677, 450] on div at bounding box center [686, 575] width 18 height 18
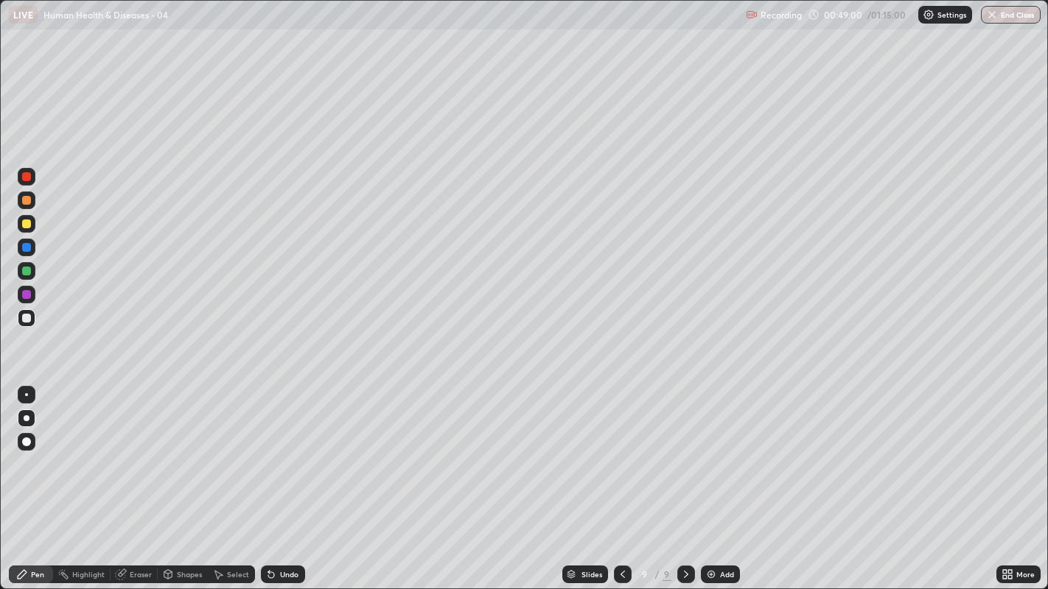
click at [713, 450] on img at bounding box center [711, 575] width 12 height 12
click at [281, 450] on div "Undo" at bounding box center [283, 575] width 44 height 18
click at [280, 450] on div "Undo" at bounding box center [289, 574] width 18 height 7
click at [275, 450] on div "Undo" at bounding box center [283, 575] width 44 height 18
click at [278, 450] on div "Undo" at bounding box center [283, 575] width 44 height 18
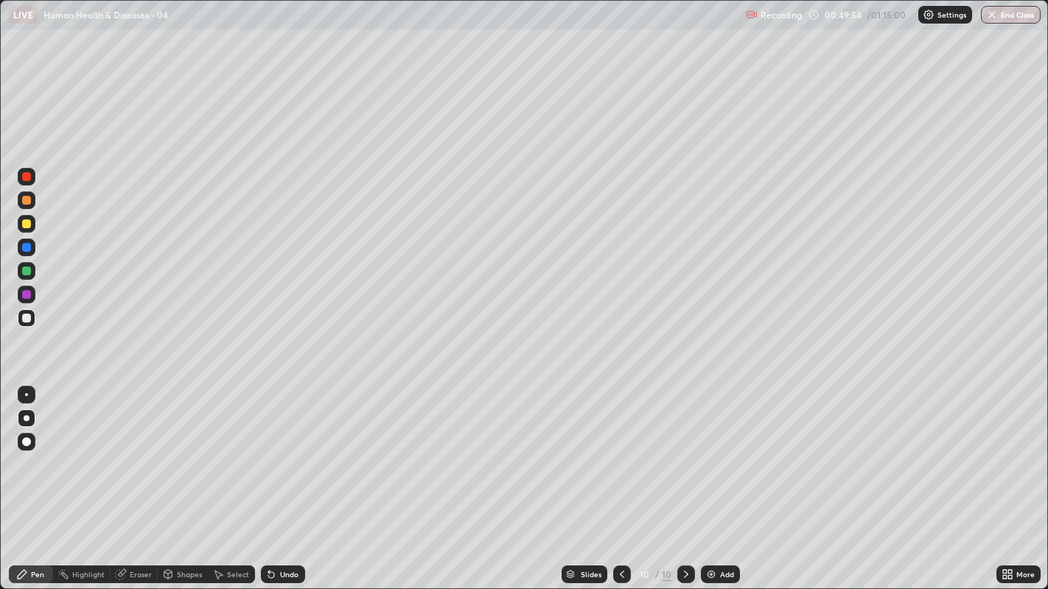
click at [278, 450] on div "Undo" at bounding box center [283, 575] width 44 height 18
click at [279, 450] on div "Undo" at bounding box center [283, 575] width 44 height 18
click at [281, 450] on div "Undo" at bounding box center [283, 575] width 44 height 18
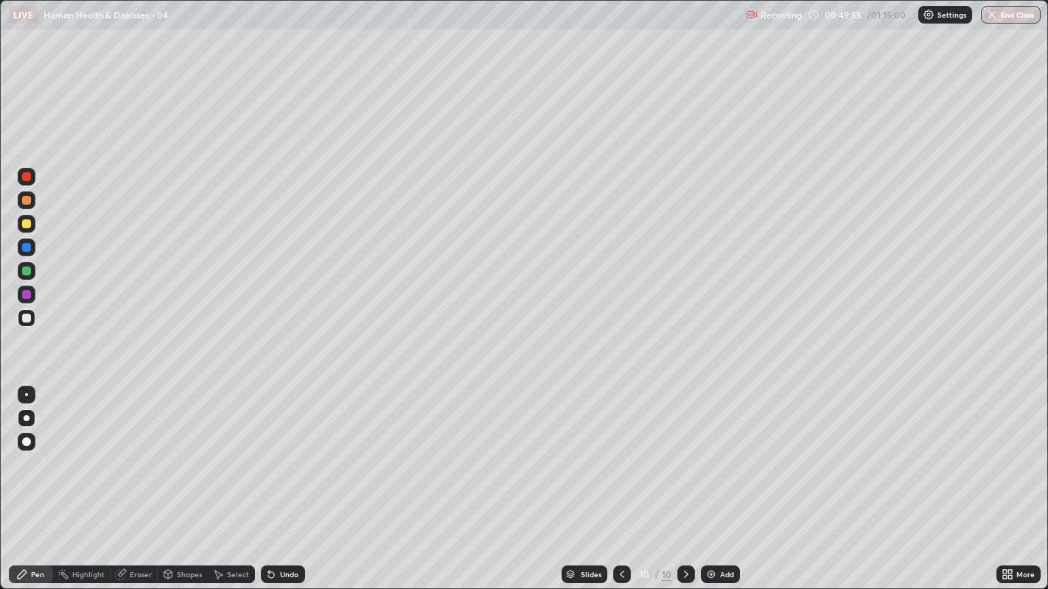
click at [282, 450] on div "Undo" at bounding box center [283, 575] width 44 height 18
click at [281, 450] on div "Undo" at bounding box center [283, 575] width 44 height 18
click at [274, 450] on div "Undo" at bounding box center [283, 575] width 44 height 18
click at [287, 450] on div "Undo" at bounding box center [283, 575] width 44 height 18
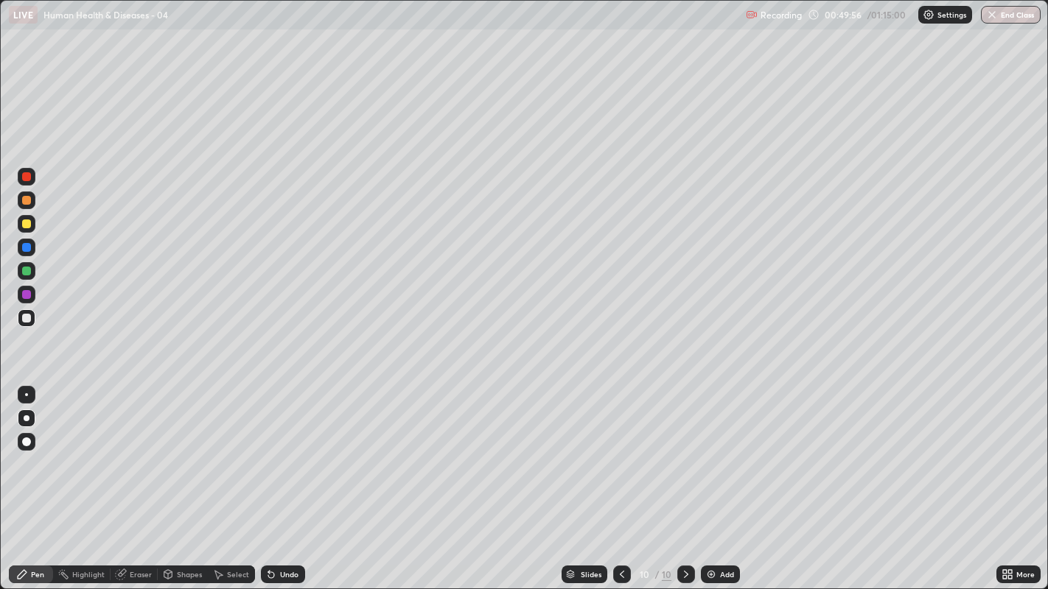
click at [284, 450] on div "Undo" at bounding box center [283, 575] width 44 height 18
click at [282, 450] on div "Undo" at bounding box center [283, 575] width 44 height 18
click at [281, 450] on div "Undo" at bounding box center [283, 575] width 44 height 18
click at [280, 450] on div "Undo" at bounding box center [283, 575] width 44 height 18
click at [278, 450] on div "Undo" at bounding box center [283, 575] width 44 height 18
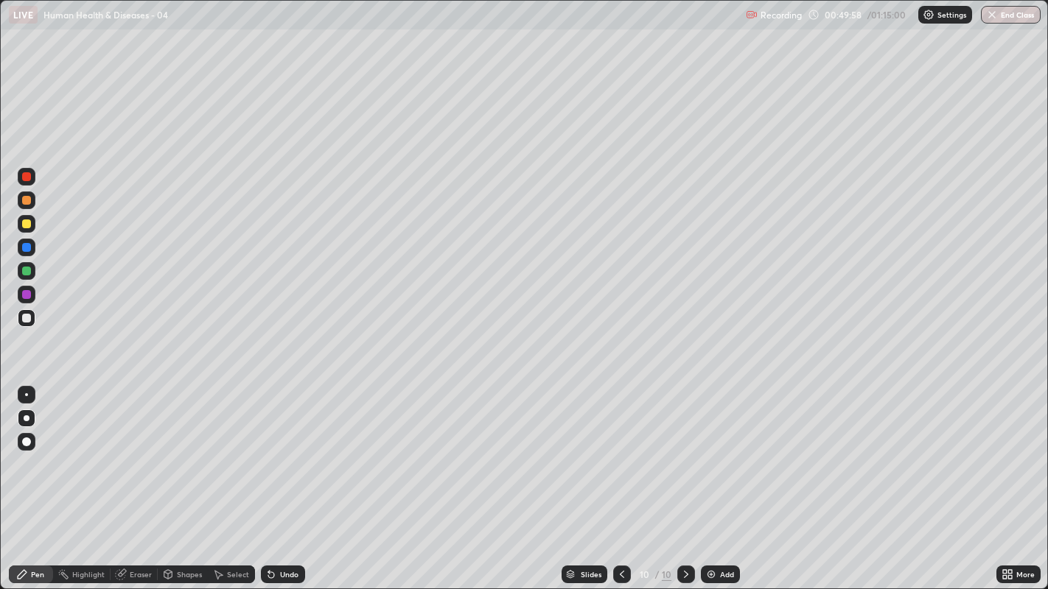
click at [285, 450] on div "Undo" at bounding box center [289, 574] width 18 height 7
click at [289, 450] on div "Undo" at bounding box center [289, 574] width 18 height 7
click at [283, 450] on div "Undo" at bounding box center [289, 574] width 18 height 7
click at [284, 450] on div "Undo" at bounding box center [289, 574] width 18 height 7
click at [287, 450] on div "Undo" at bounding box center [289, 574] width 18 height 7
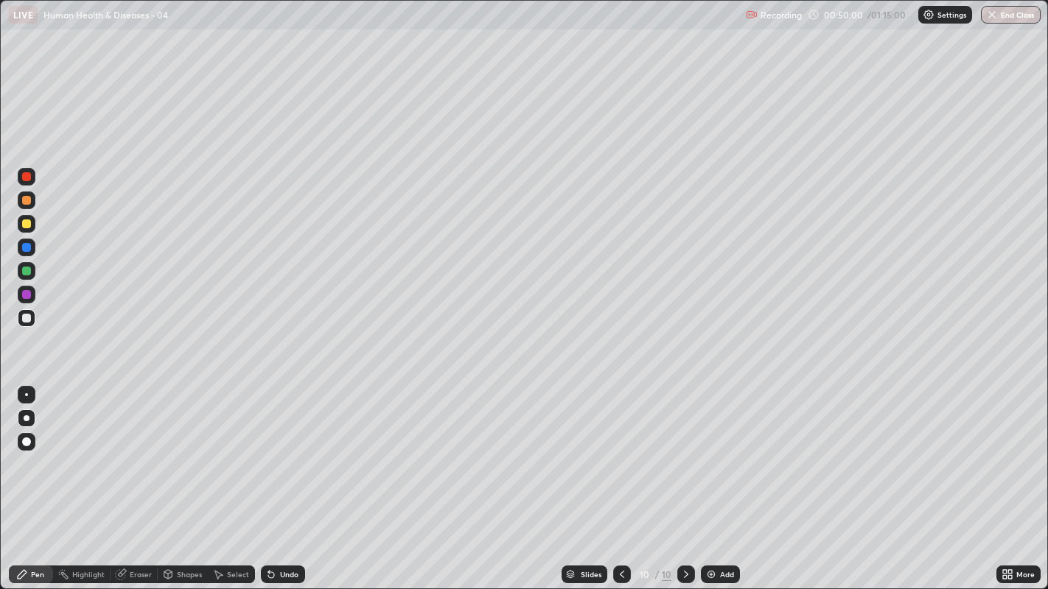
click at [26, 318] on div at bounding box center [26, 318] width 9 height 9
click at [25, 319] on div at bounding box center [26, 318] width 9 height 9
click at [26, 319] on div at bounding box center [26, 318] width 9 height 9
click at [23, 248] on div at bounding box center [26, 247] width 9 height 9
click at [26, 320] on div at bounding box center [26, 318] width 9 height 9
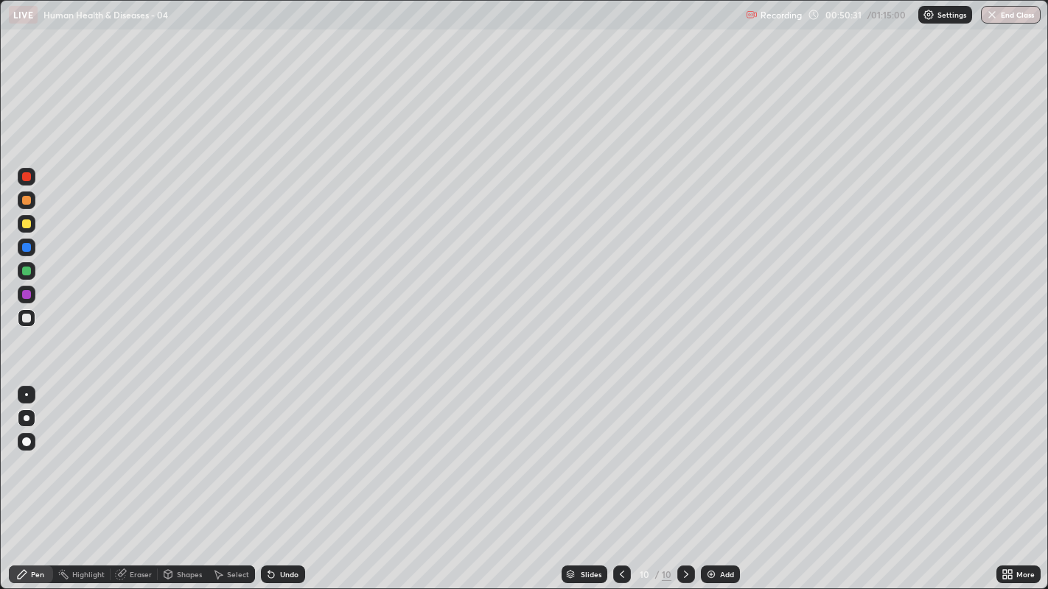
click at [24, 322] on div at bounding box center [26, 318] width 9 height 9
click at [26, 248] on div at bounding box center [26, 247] width 9 height 9
click at [29, 320] on div at bounding box center [26, 318] width 9 height 9
click at [28, 318] on div at bounding box center [26, 318] width 9 height 9
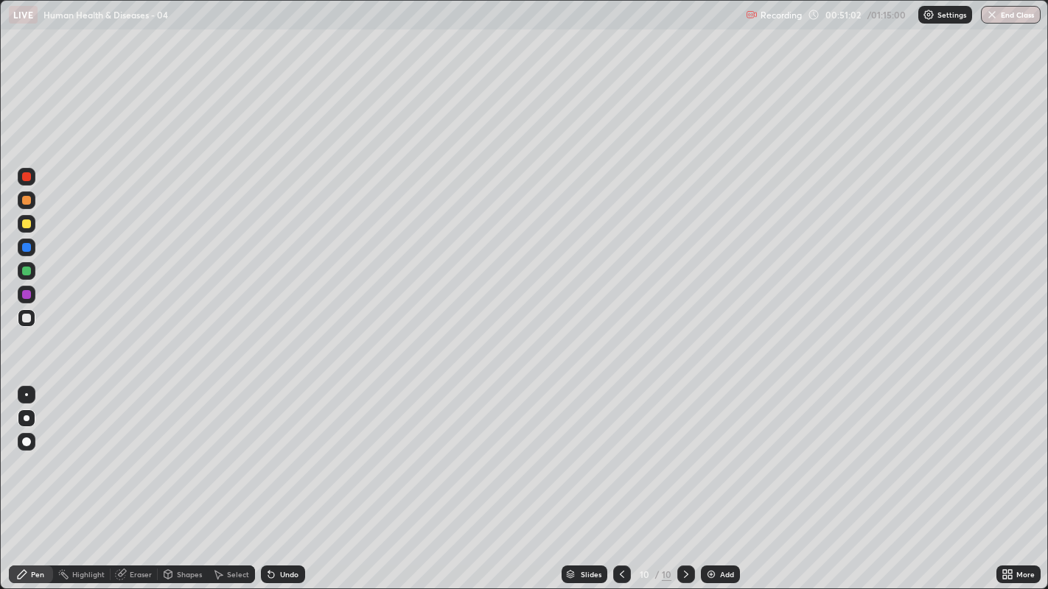
click at [289, 450] on div "Undo" at bounding box center [283, 575] width 44 height 18
click at [290, 450] on div "Undo" at bounding box center [283, 575] width 44 height 18
click at [292, 450] on div "Undo" at bounding box center [283, 575] width 44 height 18
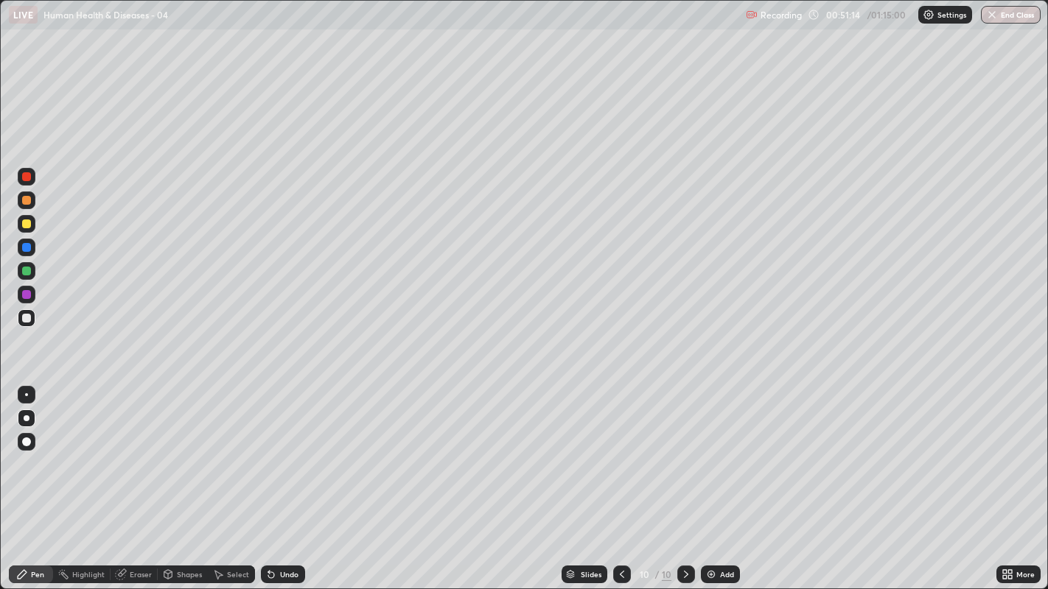
click at [23, 225] on div at bounding box center [26, 224] width 9 height 9
click at [26, 315] on div at bounding box center [26, 318] width 9 height 9
click at [26, 318] on div at bounding box center [26, 318] width 9 height 9
click at [291, 450] on div "Undo" at bounding box center [283, 575] width 44 height 18
click at [287, 450] on div "Undo" at bounding box center [289, 574] width 18 height 7
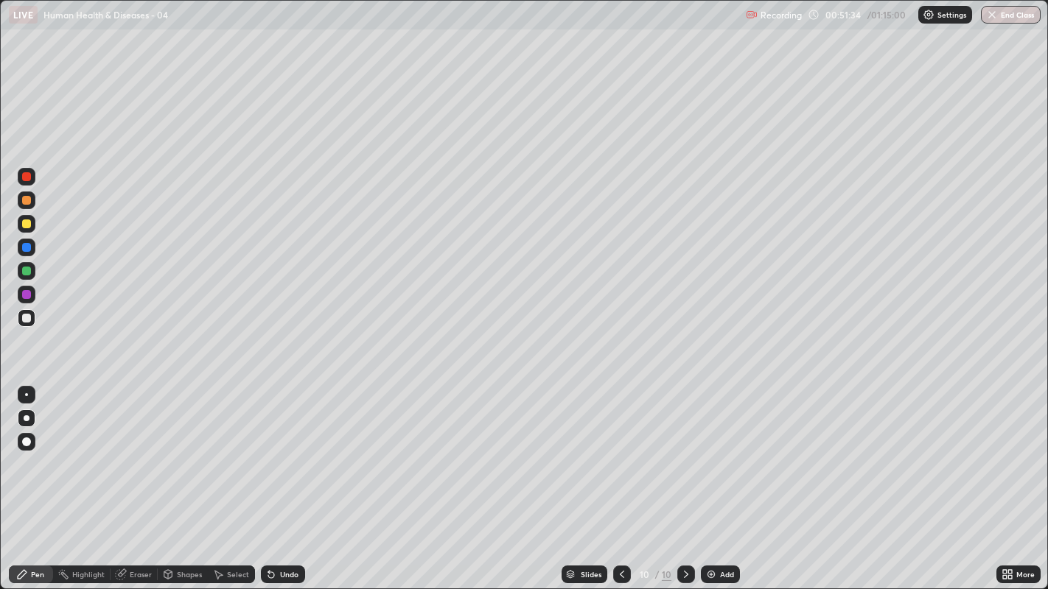
click at [290, 450] on div "Undo" at bounding box center [289, 574] width 18 height 7
click at [295, 450] on div "Undo" at bounding box center [289, 574] width 18 height 7
click at [19, 326] on div at bounding box center [27, 318] width 18 height 24
click at [24, 321] on div at bounding box center [26, 318] width 9 height 9
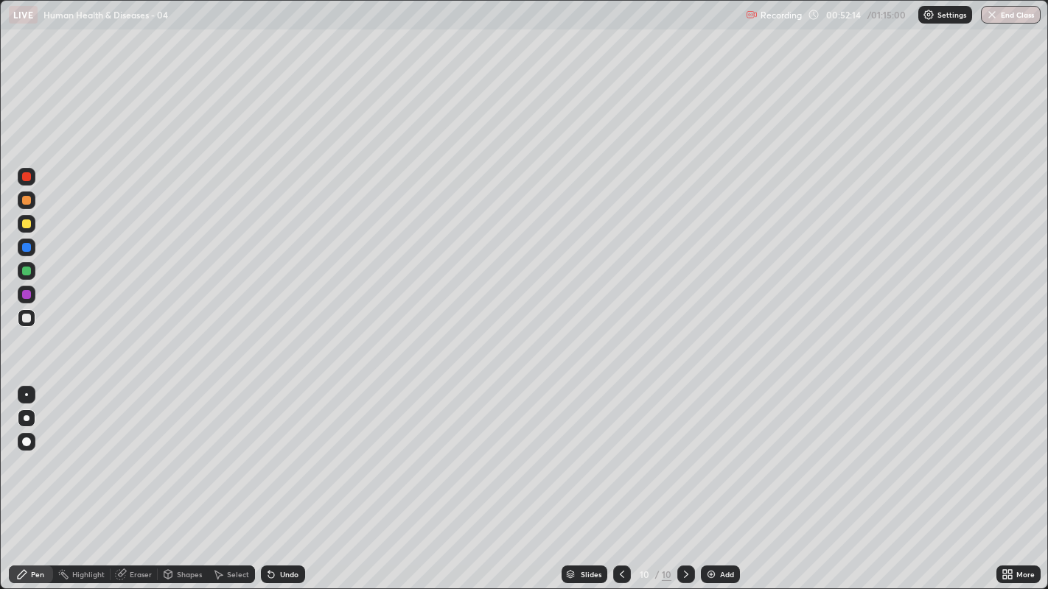
click at [290, 450] on div "Undo" at bounding box center [283, 575] width 44 height 18
click at [287, 450] on div "Undo" at bounding box center [289, 574] width 18 height 7
click at [290, 450] on div "Undo" at bounding box center [283, 575] width 44 height 18
click at [25, 323] on div at bounding box center [27, 318] width 18 height 18
click at [24, 200] on div at bounding box center [26, 200] width 9 height 9
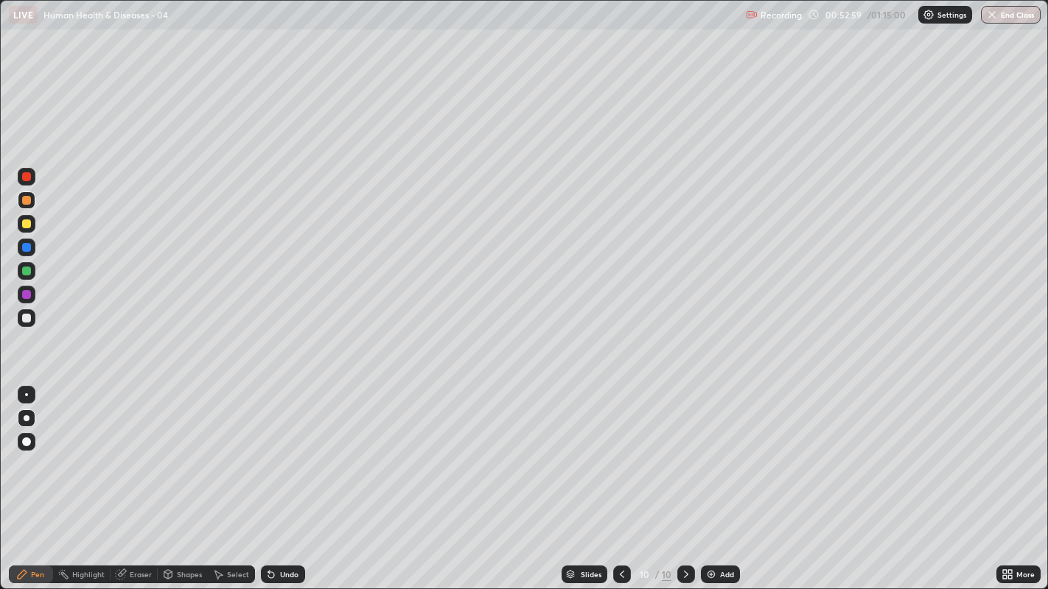
click at [25, 318] on div at bounding box center [26, 318] width 9 height 9
click at [27, 322] on div at bounding box center [26, 318] width 9 height 9
click at [17, 320] on div at bounding box center [27, 318] width 24 height 24
click at [24, 319] on div at bounding box center [26, 318] width 9 height 9
click at [29, 204] on div at bounding box center [27, 201] width 18 height 18
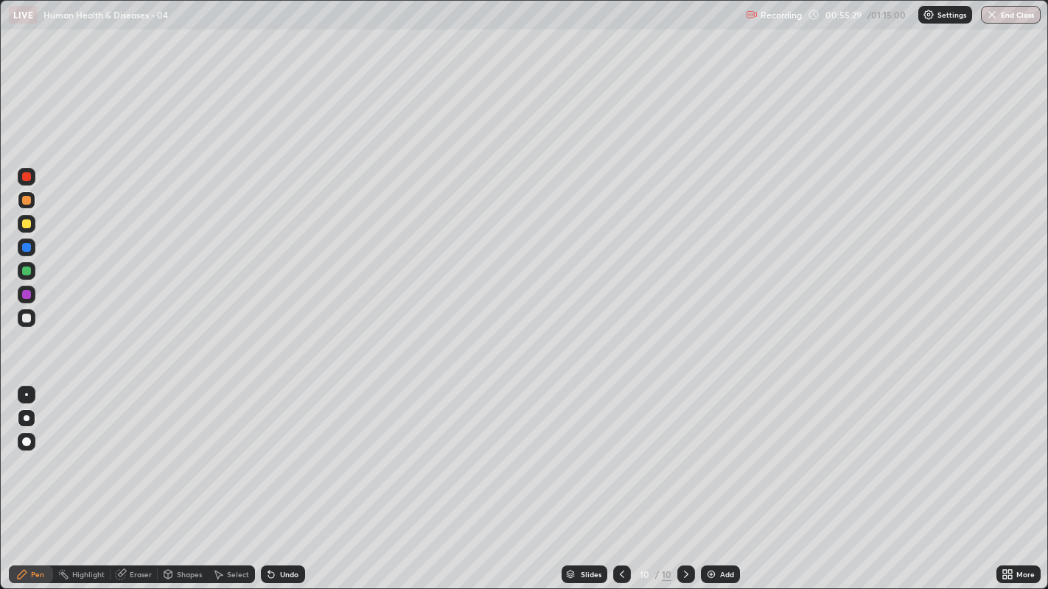
click at [295, 450] on div "Undo" at bounding box center [289, 574] width 18 height 7
click at [27, 318] on div at bounding box center [26, 318] width 9 height 9
click at [26, 318] on div at bounding box center [26, 318] width 9 height 9
click at [22, 292] on div at bounding box center [26, 294] width 9 height 9
click at [286, 450] on div "Undo" at bounding box center [289, 574] width 18 height 7
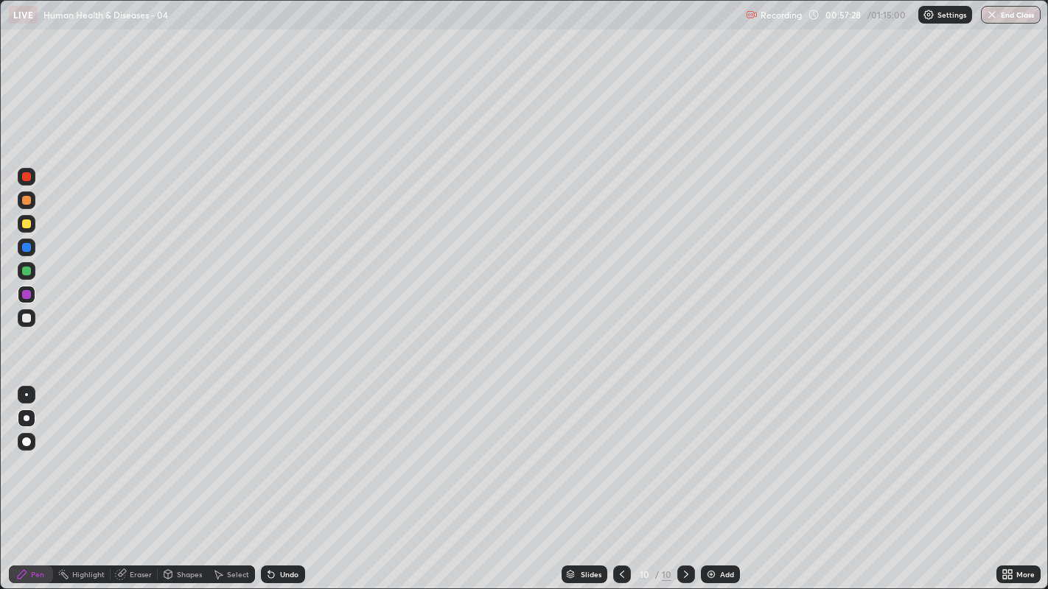
click at [28, 322] on div at bounding box center [26, 318] width 9 height 9
click at [284, 450] on div "Undo" at bounding box center [289, 574] width 18 height 7
click at [32, 317] on div at bounding box center [27, 318] width 18 height 18
click at [21, 321] on div at bounding box center [27, 318] width 18 height 18
click at [18, 315] on div at bounding box center [27, 318] width 18 height 18
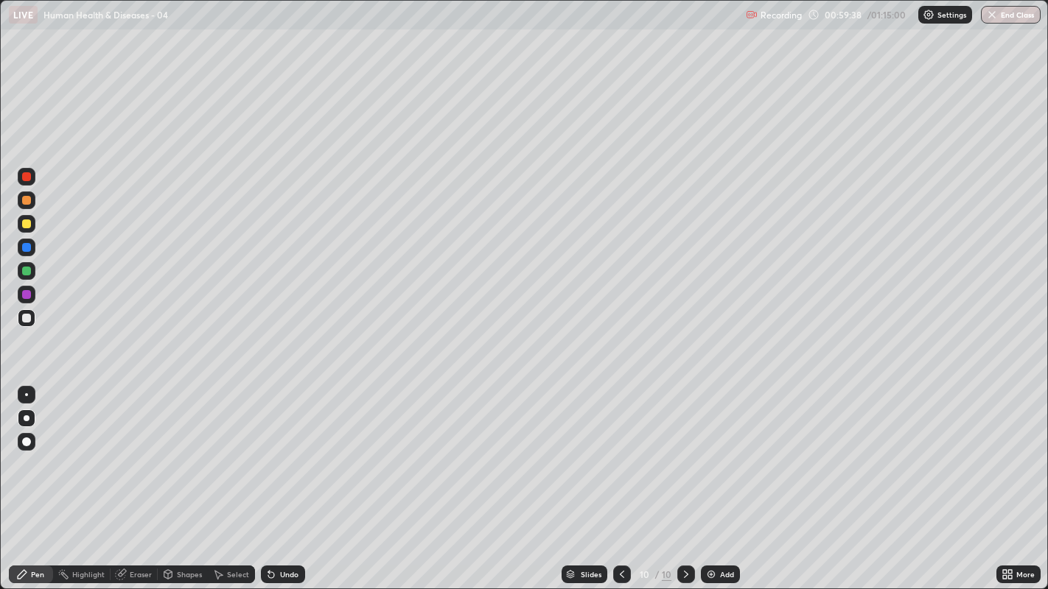
click at [23, 320] on div at bounding box center [26, 318] width 9 height 9
click at [18, 319] on div at bounding box center [27, 318] width 18 height 18
click at [24, 317] on div at bounding box center [26, 318] width 9 height 9
click at [26, 320] on div at bounding box center [26, 318] width 9 height 9
click at [26, 319] on div at bounding box center [26, 318] width 9 height 9
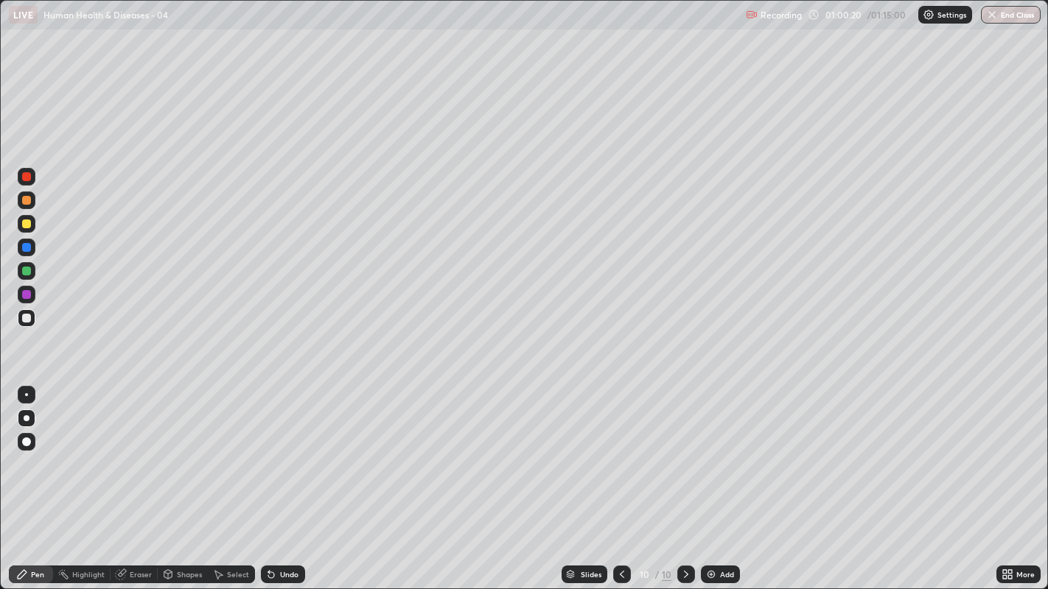
click at [27, 323] on div at bounding box center [27, 318] width 18 height 18
click at [24, 324] on div at bounding box center [27, 318] width 18 height 18
click at [25, 323] on div at bounding box center [27, 318] width 18 height 18
click at [30, 227] on div at bounding box center [27, 224] width 18 height 18
click at [27, 322] on div at bounding box center [26, 318] width 9 height 9
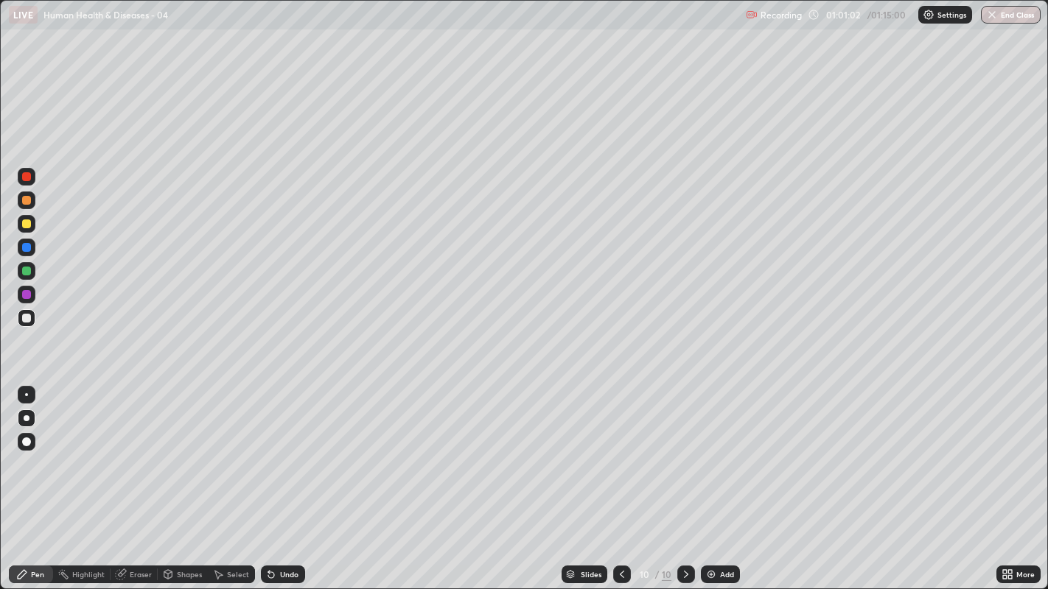
click at [25, 204] on div at bounding box center [26, 200] width 9 height 9
click at [23, 316] on div at bounding box center [26, 318] width 9 height 9
click at [24, 319] on div at bounding box center [26, 318] width 9 height 9
click at [23, 320] on div at bounding box center [26, 318] width 9 height 9
click at [677, 450] on div at bounding box center [686, 575] width 18 height 18
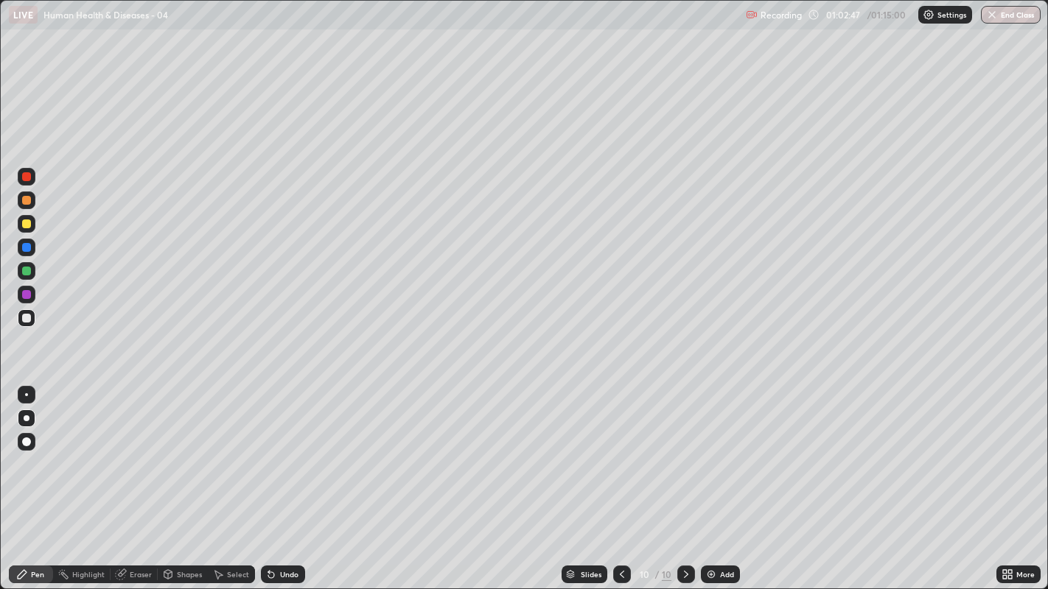
click at [714, 450] on img at bounding box center [711, 575] width 12 height 12
click at [33, 325] on div at bounding box center [27, 318] width 18 height 18
click at [21, 320] on div at bounding box center [27, 318] width 18 height 18
click at [26, 318] on div at bounding box center [26, 318] width 9 height 9
click at [27, 320] on div at bounding box center [26, 318] width 9 height 9
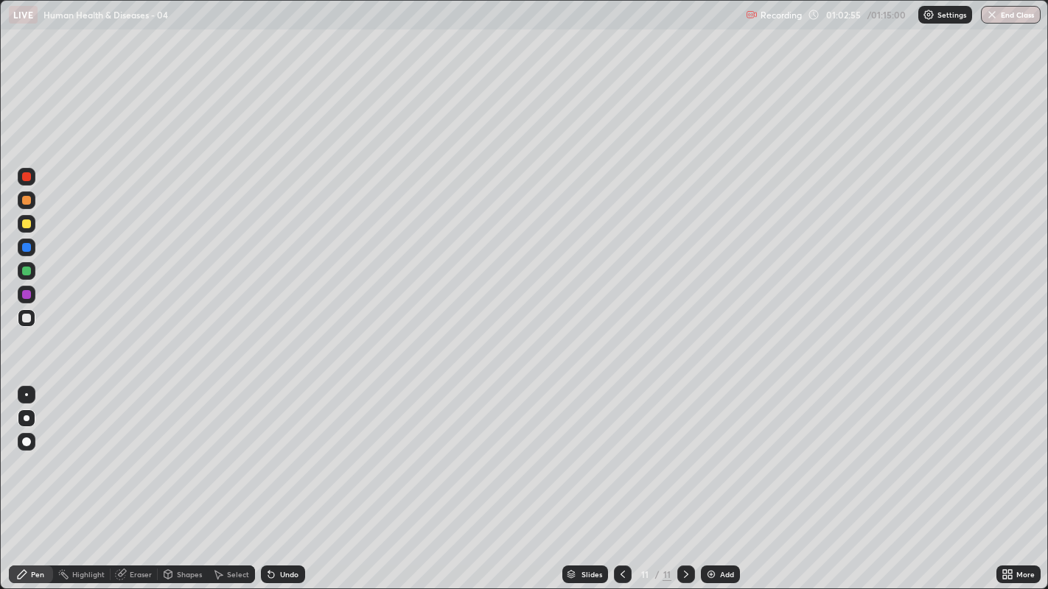
click at [24, 317] on div at bounding box center [26, 318] width 9 height 9
click at [25, 318] on div at bounding box center [26, 318] width 9 height 9
click at [28, 322] on div at bounding box center [26, 318] width 9 height 9
click at [288, 450] on div "Undo" at bounding box center [283, 575] width 44 height 18
click at [35, 227] on div at bounding box center [27, 224] width 18 height 18
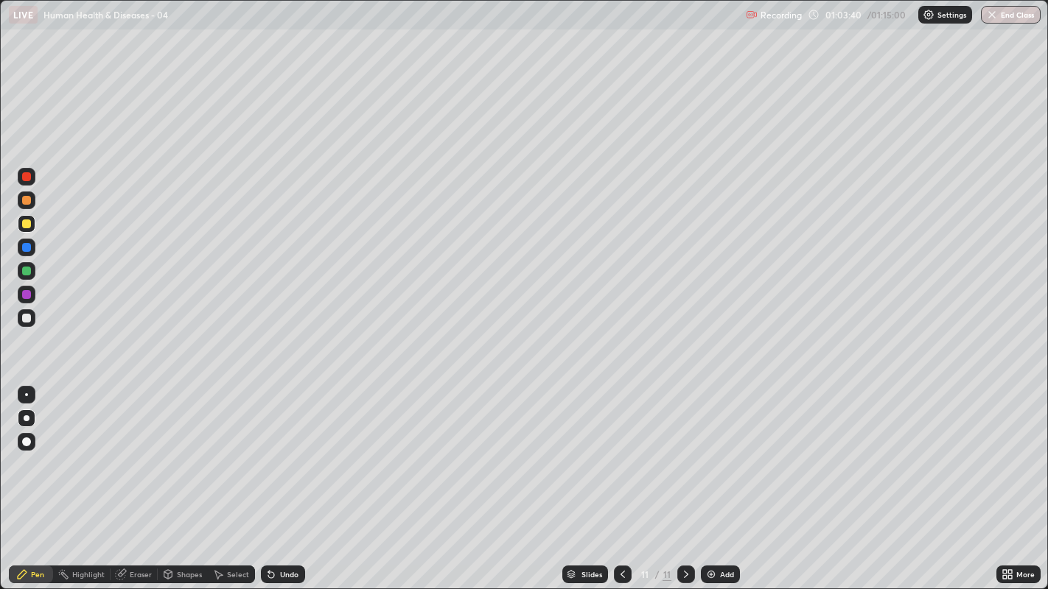
click at [26, 318] on div at bounding box center [26, 318] width 9 height 9
click at [20, 322] on div at bounding box center [27, 318] width 18 height 18
click at [25, 316] on div at bounding box center [26, 318] width 9 height 9
click at [29, 272] on div at bounding box center [26, 271] width 9 height 9
click at [21, 317] on div at bounding box center [27, 318] width 18 height 18
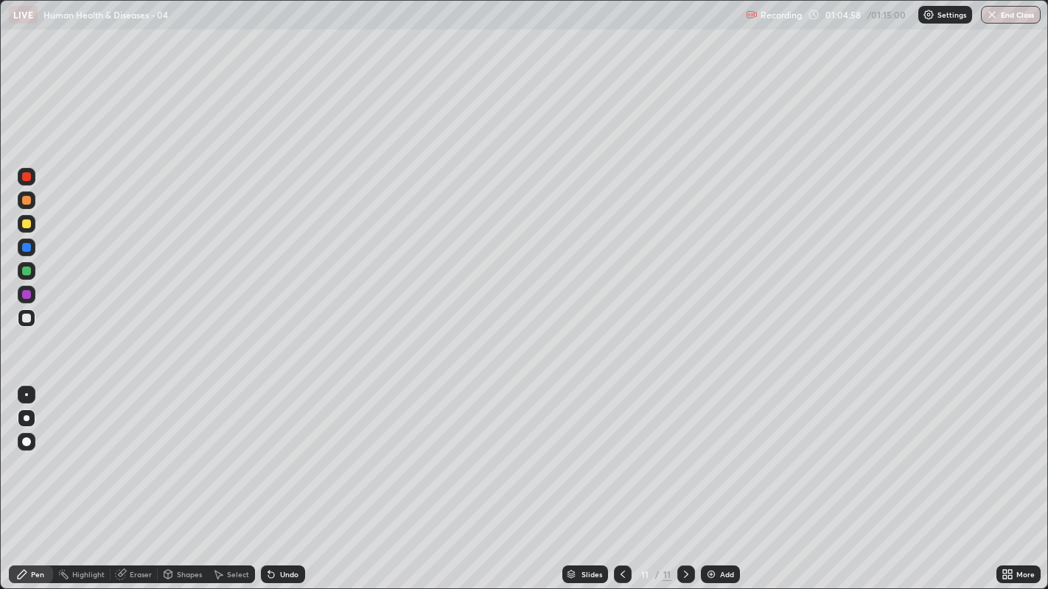
click at [20, 318] on div at bounding box center [27, 318] width 18 height 18
click at [27, 318] on div at bounding box center [26, 318] width 9 height 9
click at [684, 450] on icon at bounding box center [686, 575] width 12 height 12
click at [721, 450] on div "Add" at bounding box center [727, 574] width 14 height 7
click at [26, 318] on div at bounding box center [26, 318] width 9 height 9
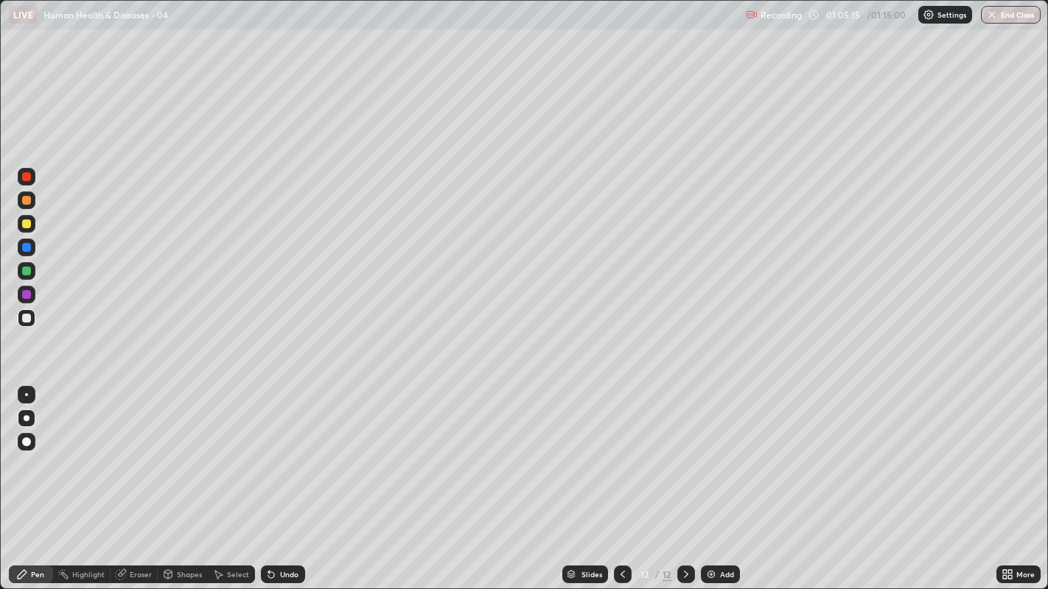
click at [24, 198] on div at bounding box center [26, 200] width 9 height 9
click at [25, 318] on div at bounding box center [26, 318] width 9 height 9
click at [25, 319] on div at bounding box center [26, 318] width 9 height 9
click at [27, 318] on div at bounding box center [26, 318] width 9 height 9
click at [15, 316] on div at bounding box center [27, 318] width 24 height 24
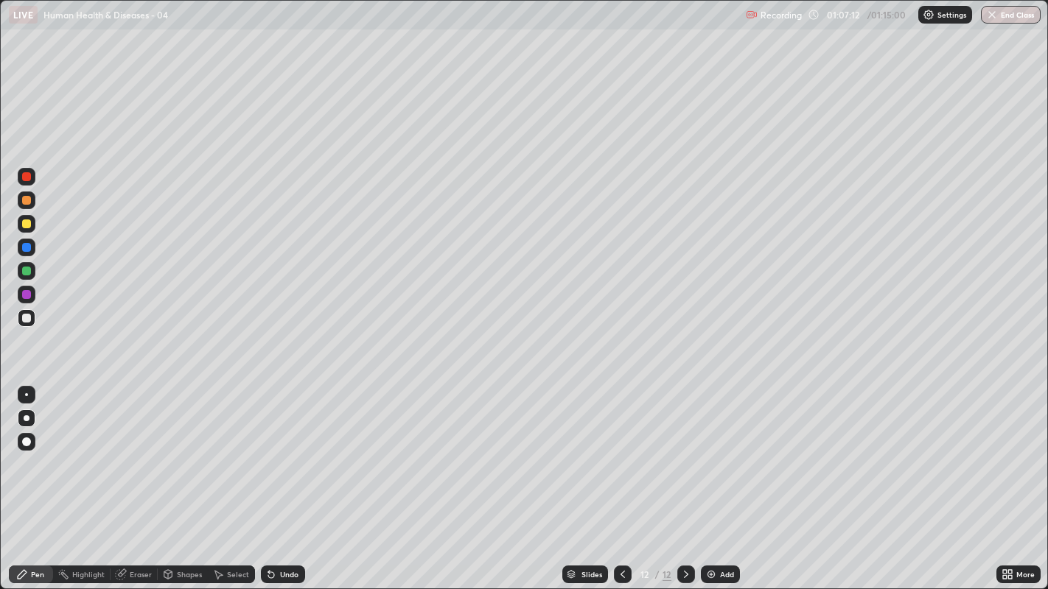
click at [26, 319] on div at bounding box center [26, 318] width 9 height 9
click at [34, 318] on div at bounding box center [27, 318] width 18 height 18
click at [26, 318] on div at bounding box center [26, 318] width 9 height 9
click at [27, 322] on div at bounding box center [26, 318] width 9 height 9
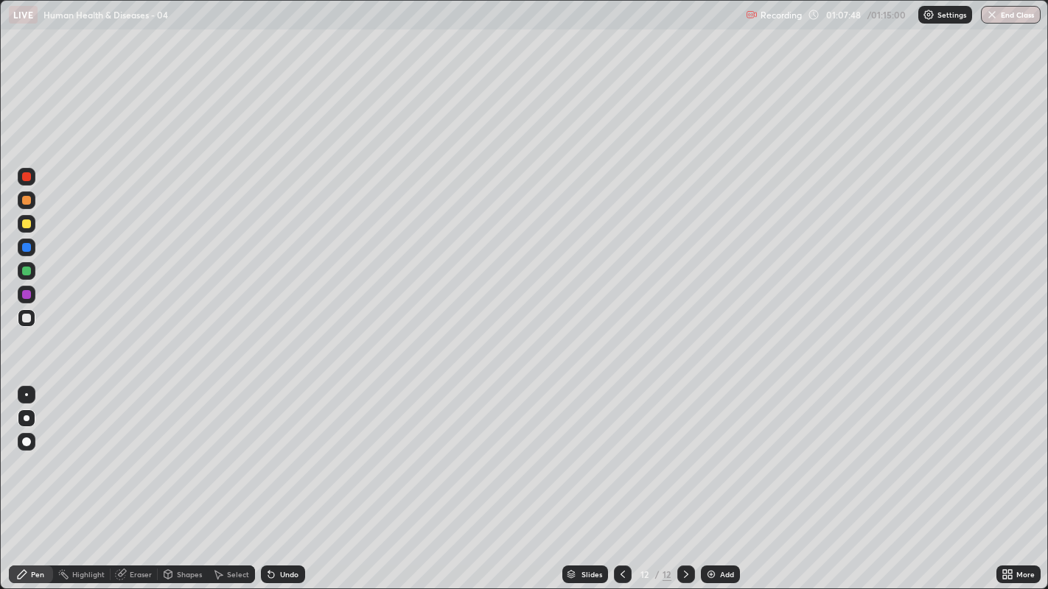
click at [27, 318] on div at bounding box center [26, 318] width 9 height 9
click at [27, 319] on div at bounding box center [26, 318] width 9 height 9
click at [29, 270] on div at bounding box center [26, 271] width 9 height 9
click at [27, 323] on div at bounding box center [27, 318] width 18 height 18
click at [27, 318] on div at bounding box center [26, 318] width 9 height 9
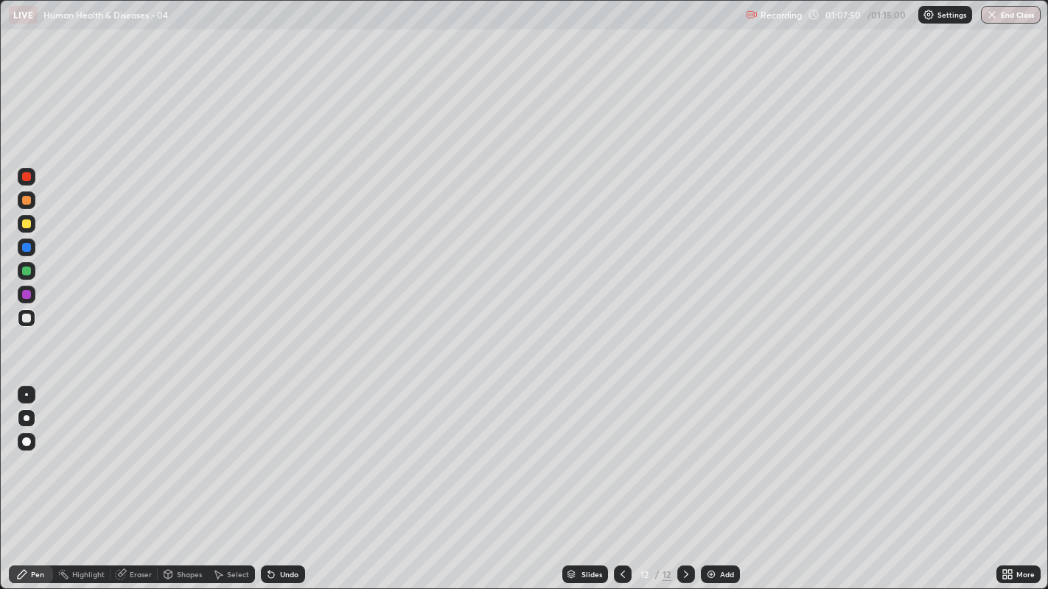
click at [24, 320] on div at bounding box center [26, 318] width 9 height 9
click at [26, 320] on div at bounding box center [26, 318] width 9 height 9
click at [25, 318] on div at bounding box center [26, 318] width 9 height 9
click at [27, 326] on div at bounding box center [27, 318] width 18 height 18
click at [25, 324] on div at bounding box center [27, 318] width 18 height 18
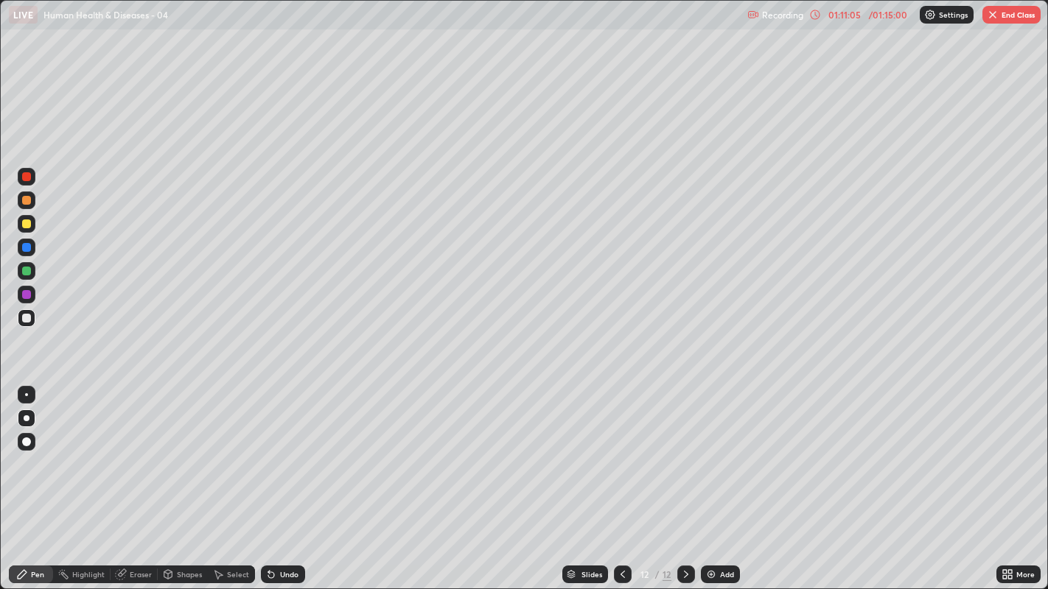
click at [24, 318] on div at bounding box center [26, 318] width 9 height 9
click at [684, 450] on icon at bounding box center [686, 575] width 12 height 12
click at [716, 450] on div "Add" at bounding box center [720, 575] width 39 height 18
click at [27, 323] on div at bounding box center [27, 318] width 18 height 18
click at [1009, 13] on button "End Class" at bounding box center [1011, 15] width 58 height 18
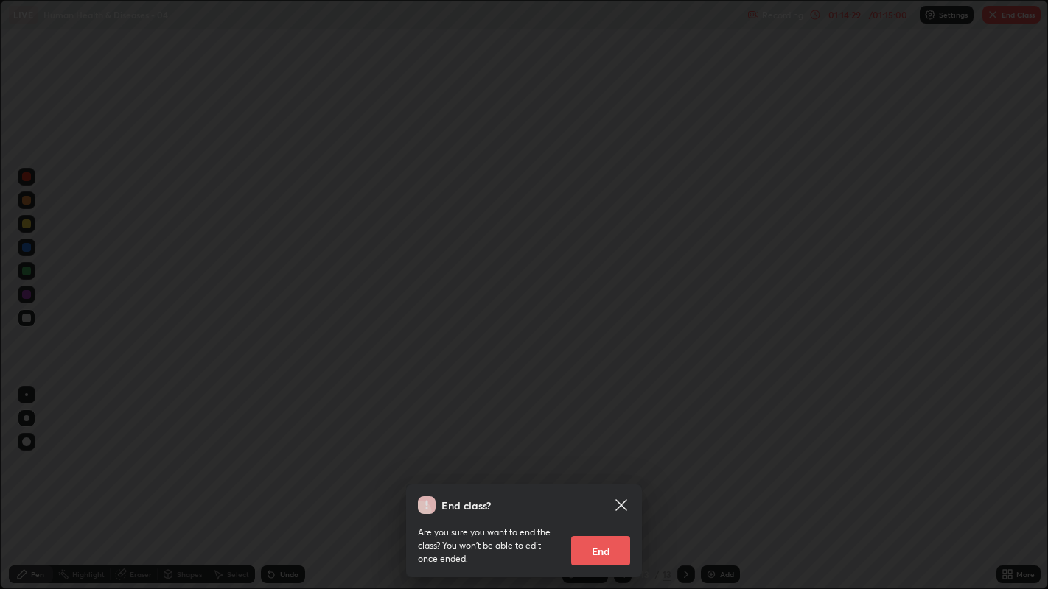
click at [591, 450] on button "End" at bounding box center [600, 550] width 59 height 29
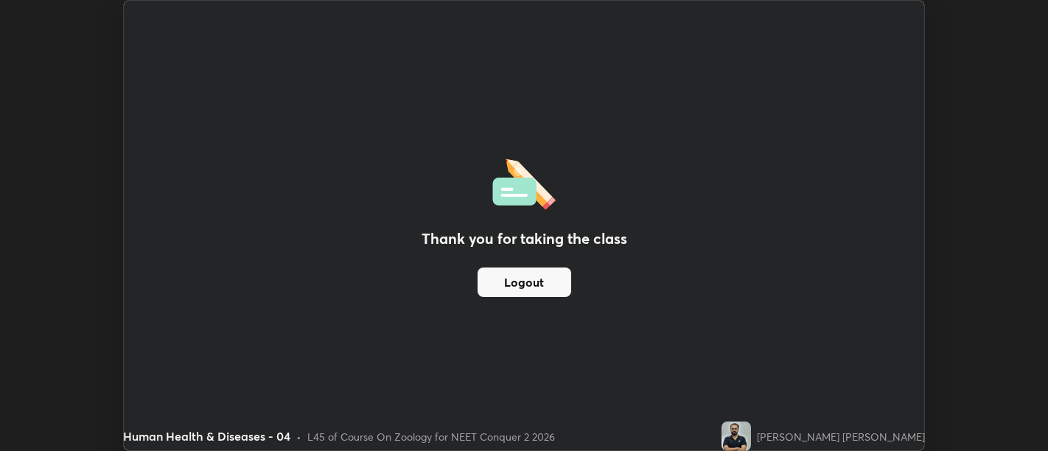
scroll to position [73222, 72625]
